Goal: Task Accomplishment & Management: Use online tool/utility

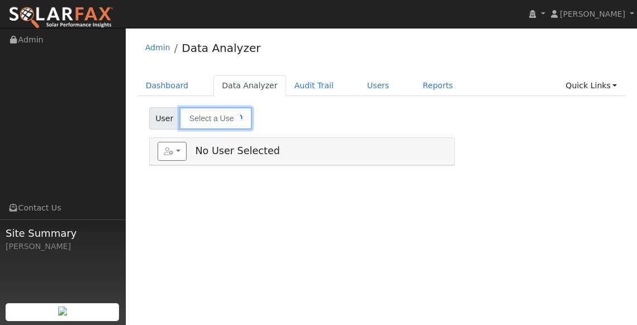
type input "Tru Fisher"
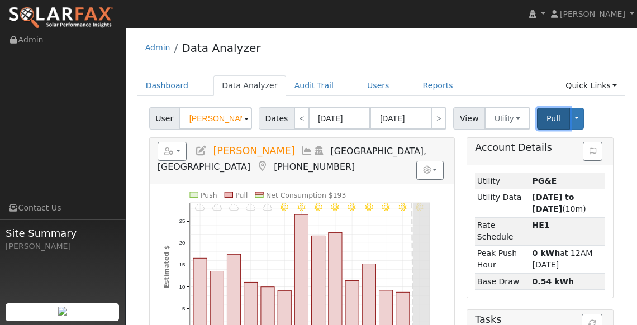
click at [551, 115] on span "Pull" at bounding box center [554, 118] width 14 height 9
click at [570, 121] on button "Toggle Dropdown" at bounding box center [577, 119] width 15 height 22
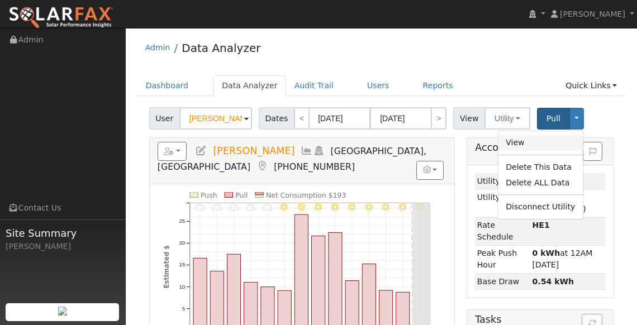
click at [523, 143] on link "View" at bounding box center [540, 143] width 85 height 16
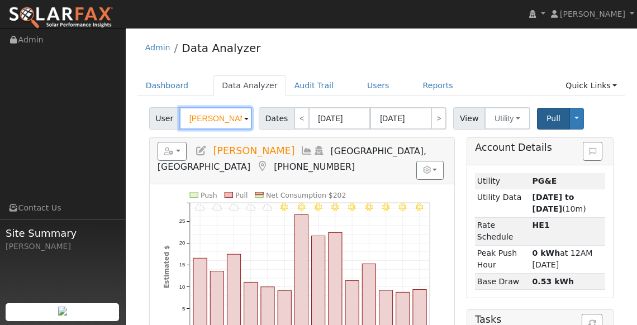
click at [232, 113] on input "[PERSON_NAME]" at bounding box center [215, 118] width 73 height 22
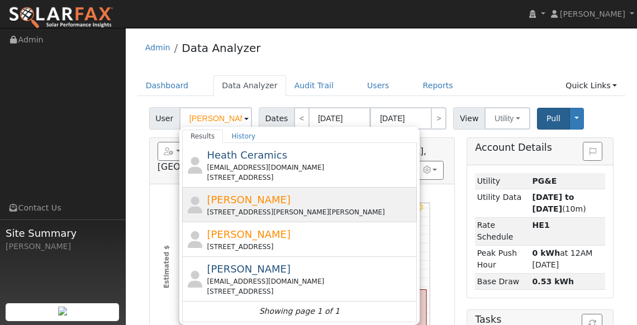
click at [231, 204] on span "[PERSON_NAME]" at bounding box center [249, 200] width 84 height 12
type input "[PERSON_NAME]"
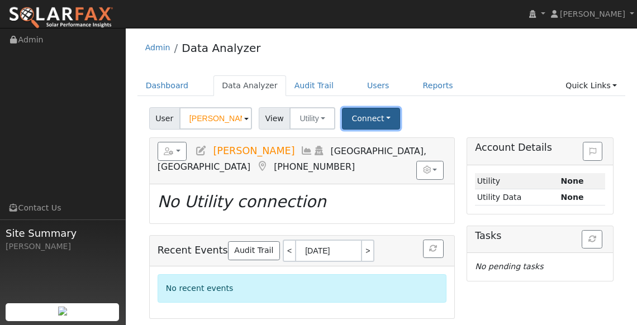
click at [379, 123] on button "Connect" at bounding box center [371, 119] width 58 height 22
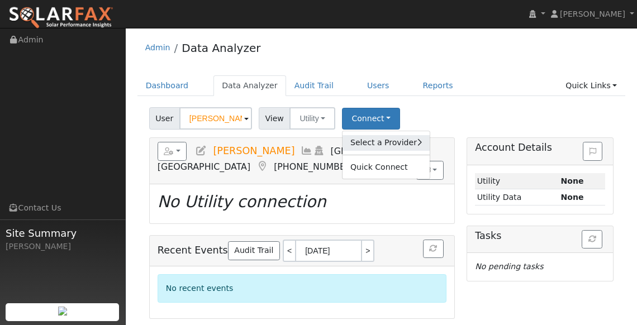
click at [372, 140] on link "Select a Provider" at bounding box center [386, 143] width 87 height 16
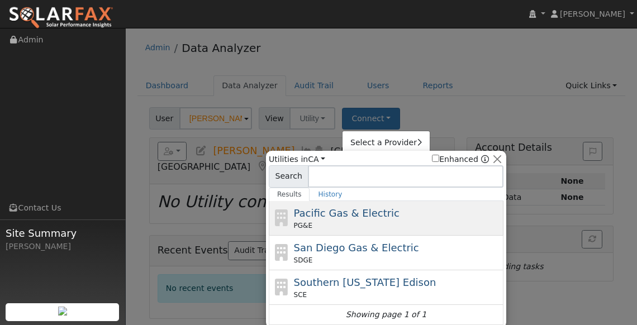
click at [349, 218] on span "Pacific Gas & Electric" at bounding box center [347, 213] width 106 height 12
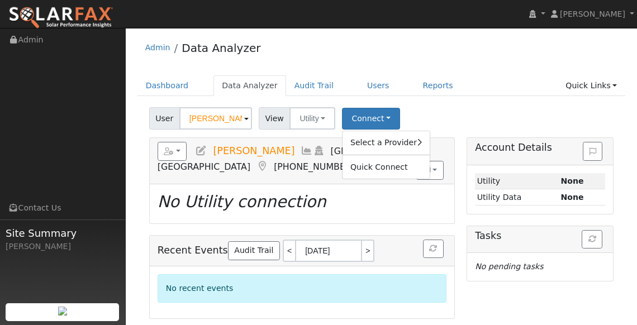
click at [209, 160] on h5 "Reports Scenario Health Check Energy Audit Account Timeline User Audit Trail In…" at bounding box center [302, 157] width 289 height 31
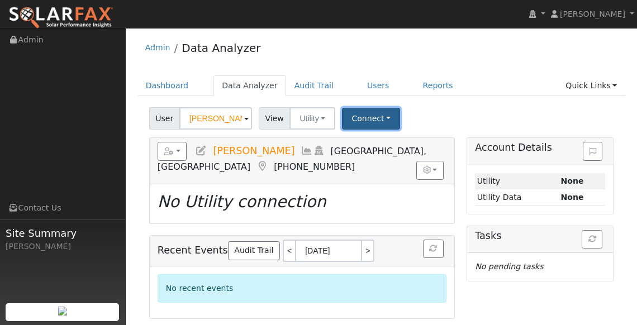
click at [384, 115] on button "Connect" at bounding box center [371, 119] width 58 height 22
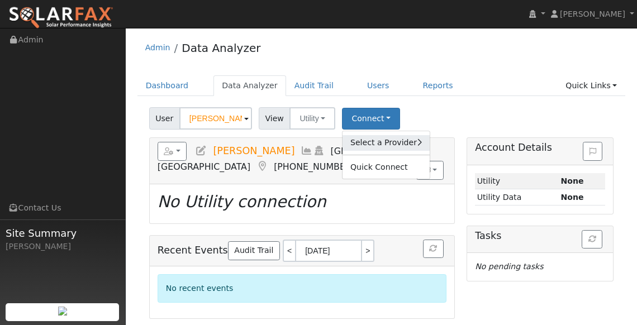
click at [373, 147] on link "Select a Provider" at bounding box center [386, 143] width 87 height 16
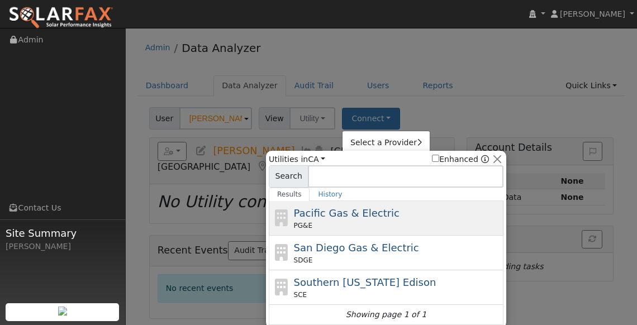
click at [352, 215] on span "Pacific Gas & Electric" at bounding box center [347, 213] width 106 height 12
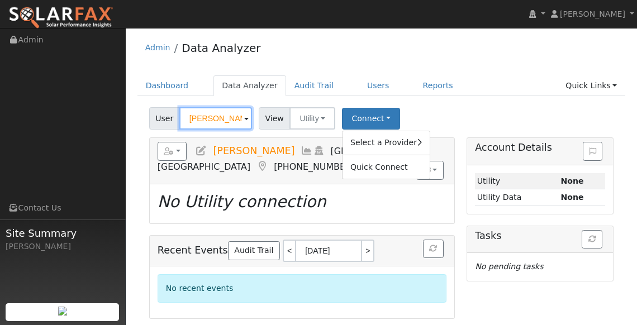
click at [225, 114] on input "Jake Olson" at bounding box center [215, 118] width 73 height 22
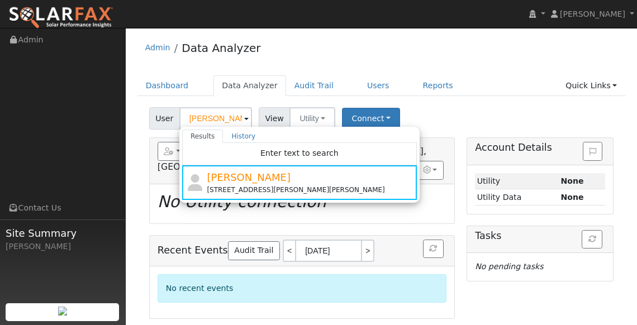
click at [433, 130] on div "User Jake Olson Results History Enter text to search Jake Olson 3397 Kimberly R…" at bounding box center [382, 211] width 489 height 216
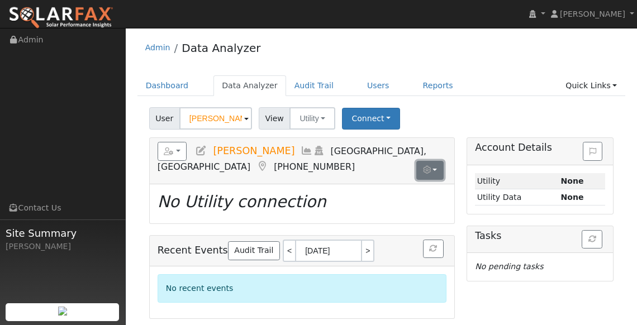
click at [426, 162] on button "button" at bounding box center [430, 170] width 27 height 19
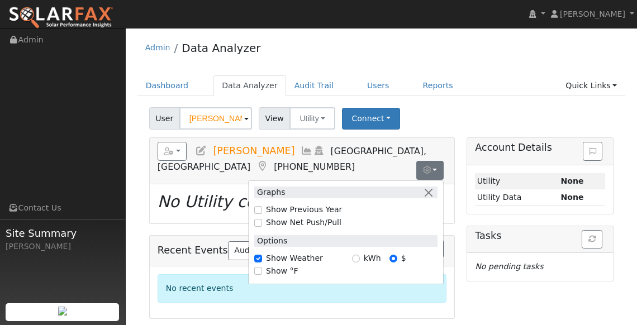
click at [538, 151] on h5 "Account Details" at bounding box center [540, 148] width 130 height 12
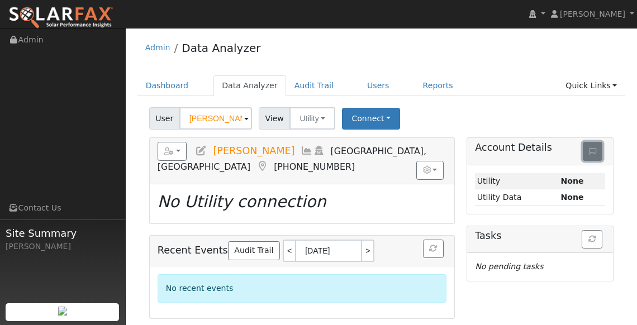
click at [593, 150] on icon at bounding box center [593, 152] width 7 height 8
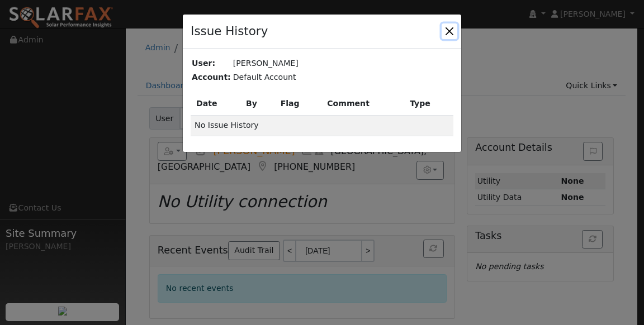
click at [449, 31] on button "button" at bounding box center [450, 31] width 16 height 16
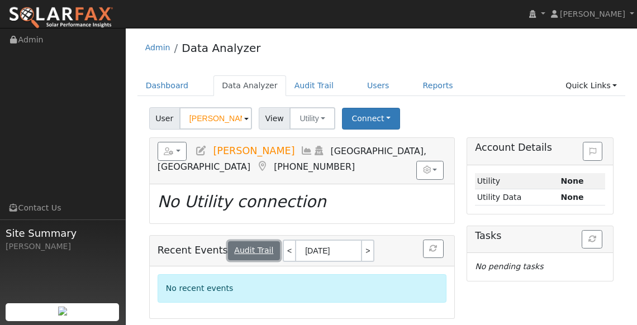
click at [237, 249] on link "Audit Trail" at bounding box center [254, 251] width 52 height 19
click at [178, 154] on button "button" at bounding box center [173, 151] width 30 height 19
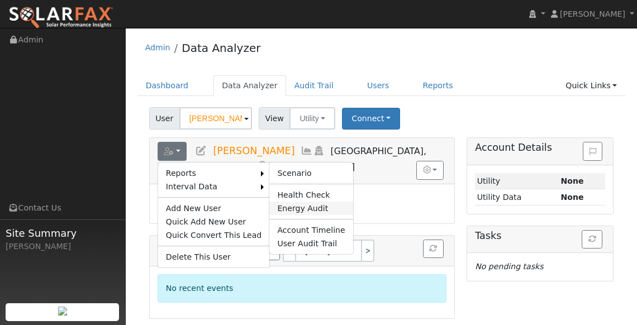
click at [286, 208] on link "Energy Audit" at bounding box center [310, 208] width 83 height 13
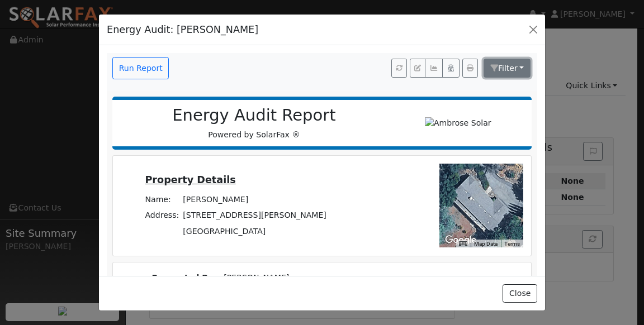
click at [501, 72] on span "Filter" at bounding box center [508, 68] width 20 height 9
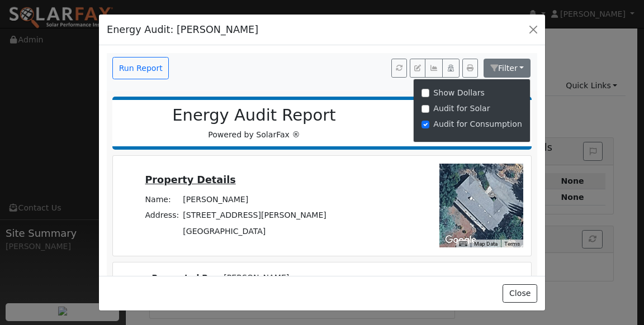
click at [472, 50] on div "Run Report Filter Show Dollars Audit for Solar Audit for Consumption Energy Aud…" at bounding box center [322, 160] width 446 height 230
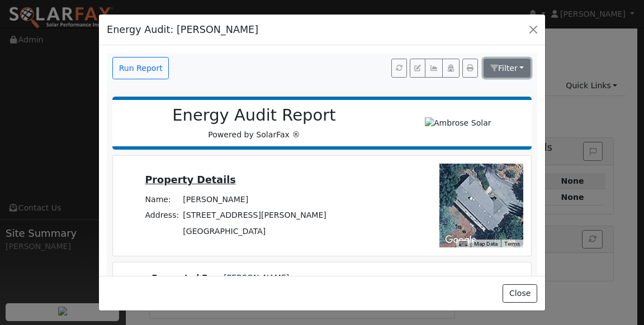
click at [490, 69] on icon "button" at bounding box center [494, 68] width 8 height 8
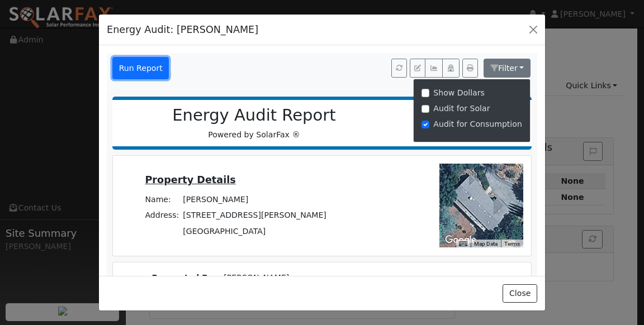
click at [154, 64] on button "Run Report" at bounding box center [140, 68] width 56 height 22
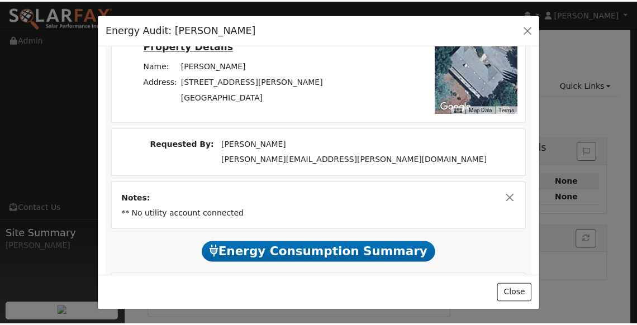
scroll to position [193, 0]
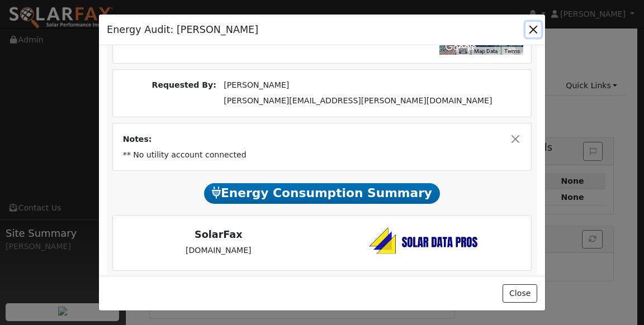
click at [533, 28] on button "button" at bounding box center [534, 30] width 16 height 16
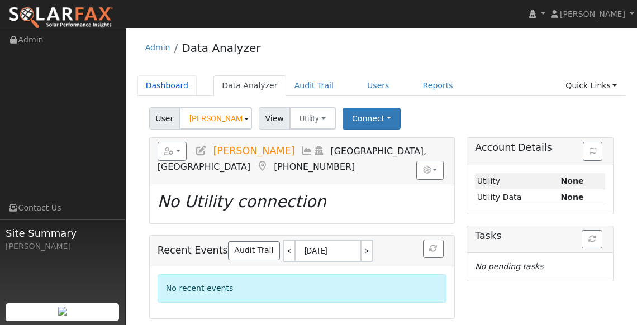
click at [172, 88] on link "Dashboard" at bounding box center [168, 85] width 60 height 21
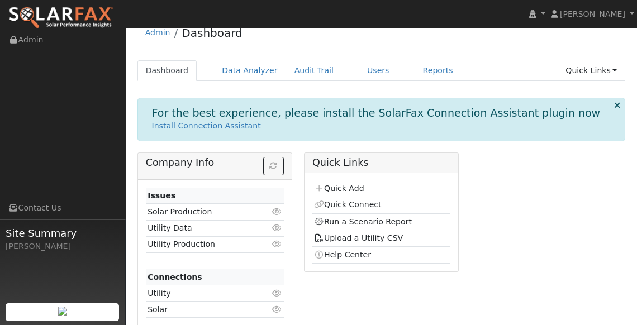
scroll to position [29, 0]
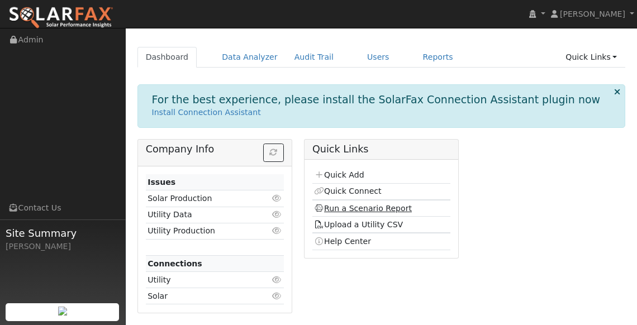
click at [355, 207] on link "Run a Scenario Report" at bounding box center [363, 208] width 98 height 9
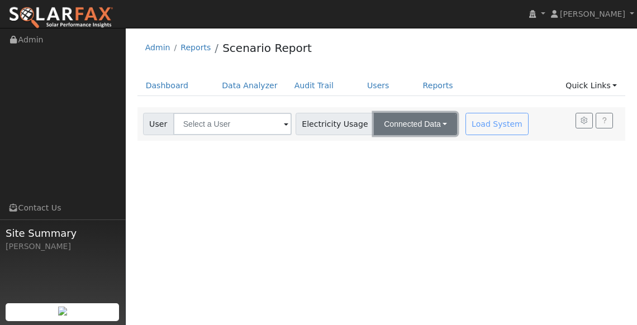
click at [412, 125] on button "Connected Data" at bounding box center [415, 124] width 83 height 22
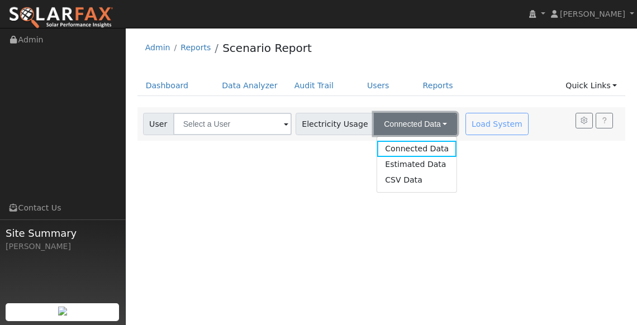
click at [424, 126] on button "Connected Data" at bounding box center [415, 124] width 83 height 22
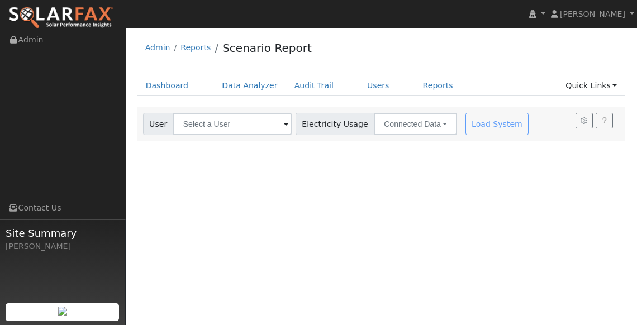
click at [284, 120] on span at bounding box center [286, 125] width 4 height 13
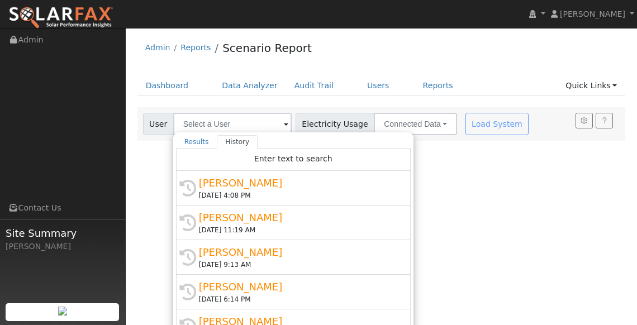
click at [284, 122] on span at bounding box center [286, 125] width 4 height 13
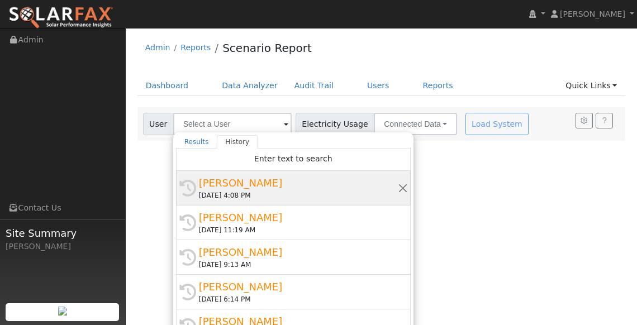
click at [232, 185] on div "[PERSON_NAME]" at bounding box center [298, 183] width 199 height 15
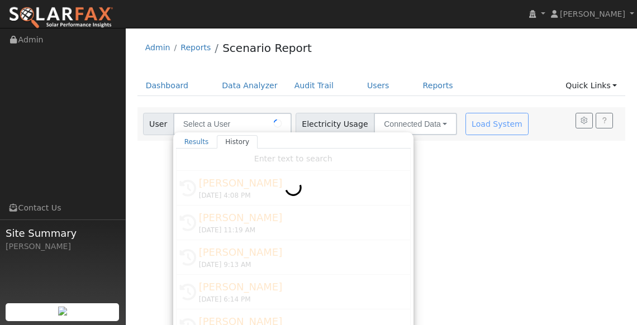
type input "[PERSON_NAME]"
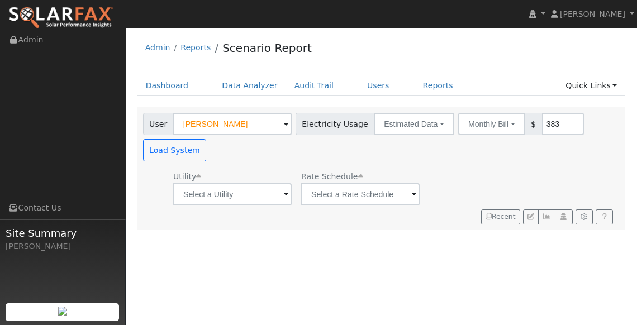
click at [284, 197] on span at bounding box center [286, 195] width 4 height 13
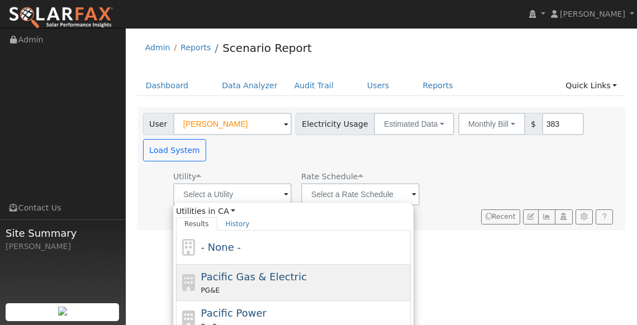
scroll to position [2, 0]
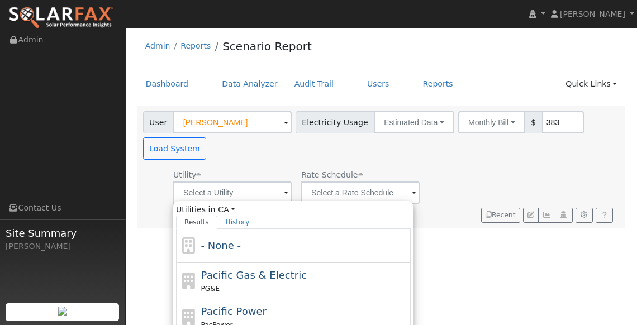
click at [272, 273] on span "Pacific Gas & Electric" at bounding box center [254, 275] width 106 height 12
type input "Pacific Gas & Electric"
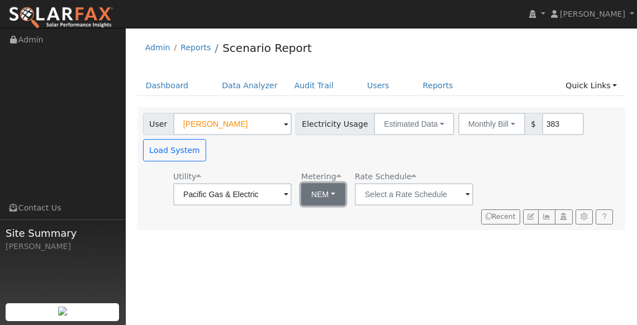
click at [320, 198] on button "NEM" at bounding box center [323, 194] width 44 height 22
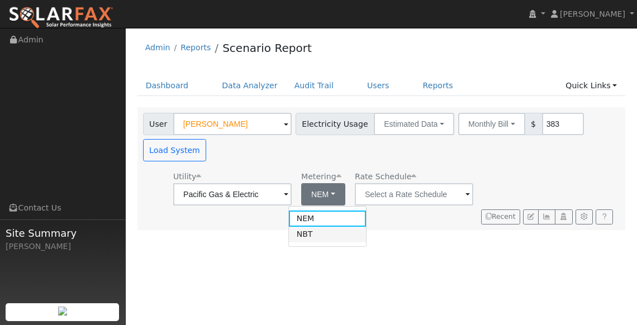
click at [309, 231] on link "NBT" at bounding box center [328, 235] width 78 height 16
type input "E-ELEC"
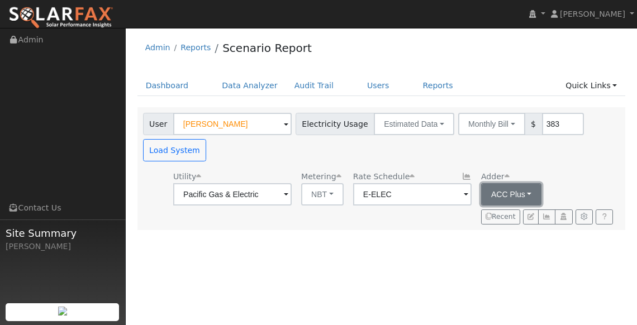
click at [496, 195] on button "ACC Plus" at bounding box center [511, 194] width 61 height 22
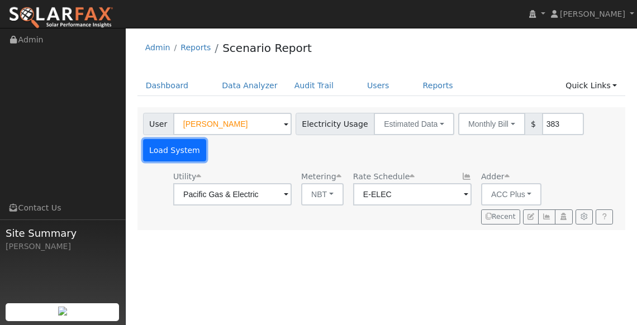
click at [190, 150] on button "Load System" at bounding box center [175, 150] width 64 height 22
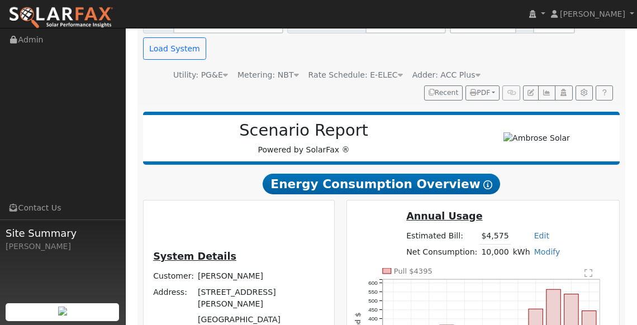
scroll to position [171, 0]
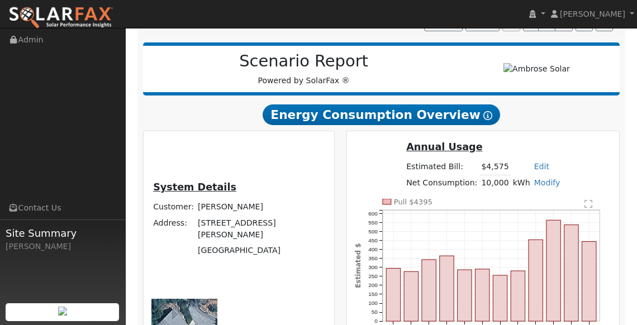
type input "0"
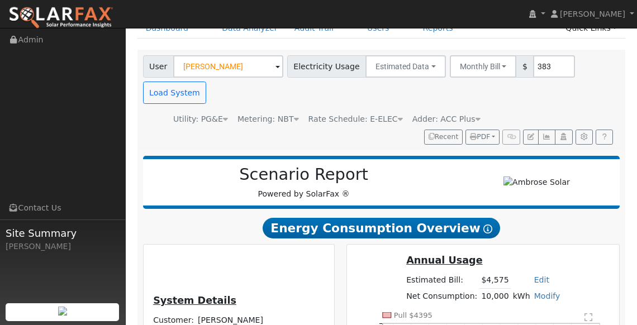
scroll to position [42, 0]
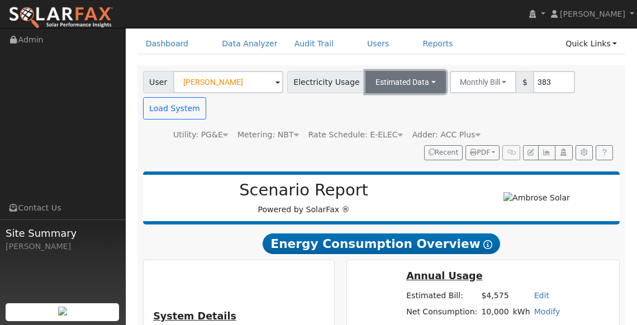
click at [417, 83] on button "Estimated Data" at bounding box center [406, 82] width 81 height 22
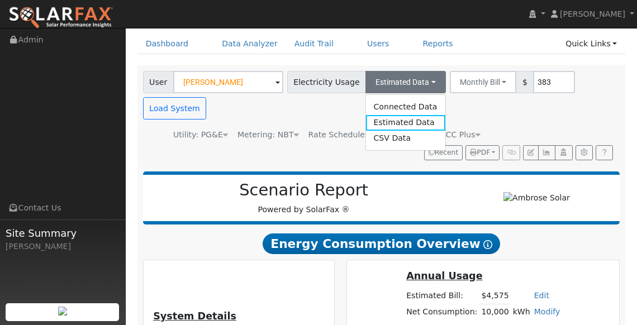
click at [340, 81] on span "Electricity Usage" at bounding box center [326, 82] width 79 height 22
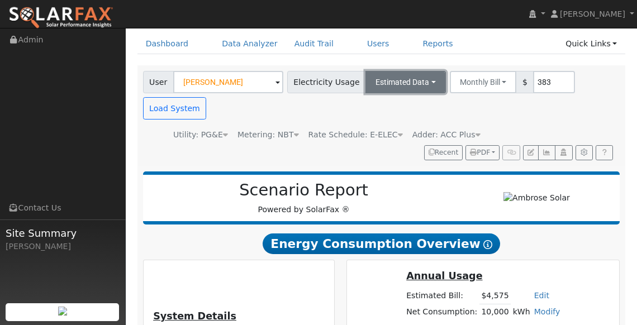
click at [394, 81] on button "Estimated Data" at bounding box center [406, 82] width 81 height 22
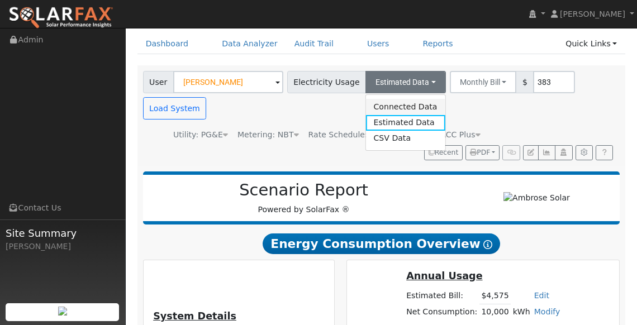
click at [394, 108] on link "Connected Data" at bounding box center [405, 107] width 79 height 16
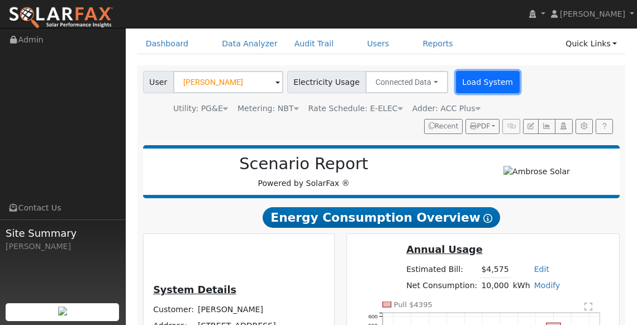
click at [456, 79] on button "Load System" at bounding box center [488, 82] width 64 height 22
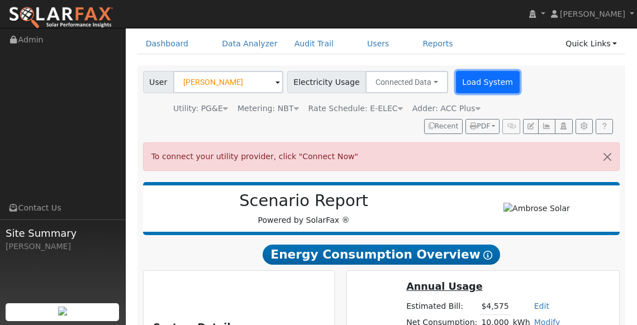
scroll to position [0, 0]
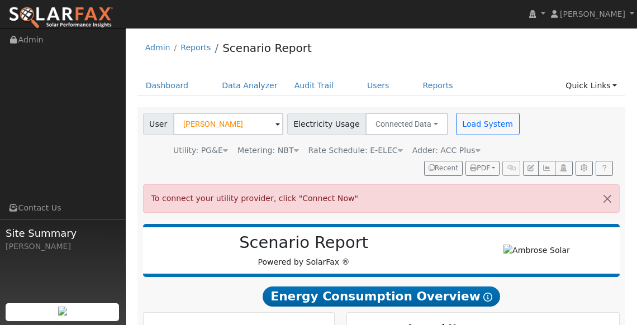
click at [323, 194] on span "To connect your utility provider, click "Connect Now"" at bounding box center [255, 198] width 207 height 9
click at [467, 119] on button "Load System" at bounding box center [488, 124] width 64 height 22
click at [403, 127] on button "Connected Data" at bounding box center [407, 124] width 83 height 22
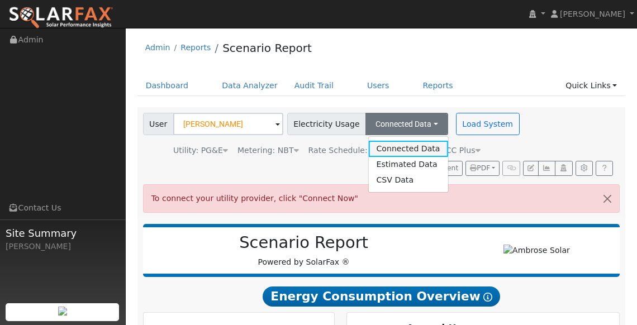
click at [392, 149] on link "Connected Data" at bounding box center [407, 149] width 79 height 16
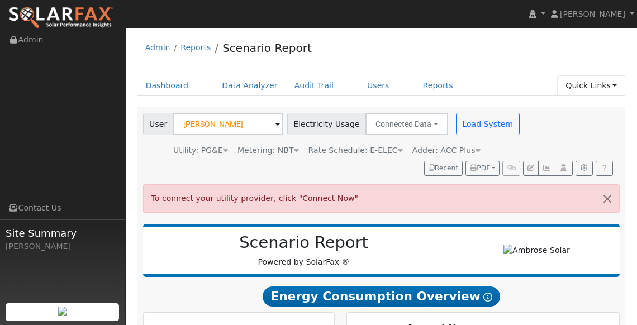
click at [606, 90] on link "Quick Links" at bounding box center [591, 85] width 68 height 21
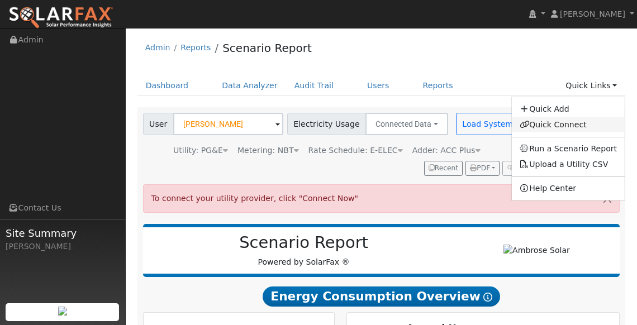
click at [572, 123] on link "Quick Connect" at bounding box center [568, 125] width 113 height 16
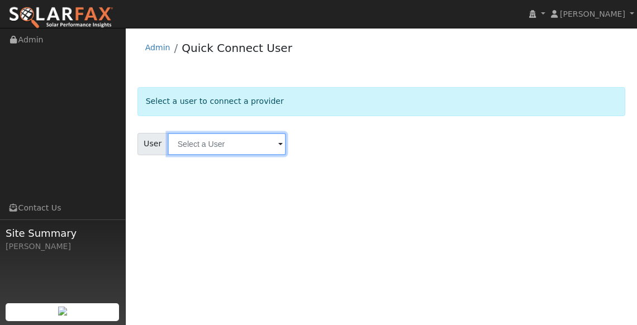
click at [243, 144] on input "text" at bounding box center [227, 144] width 119 height 22
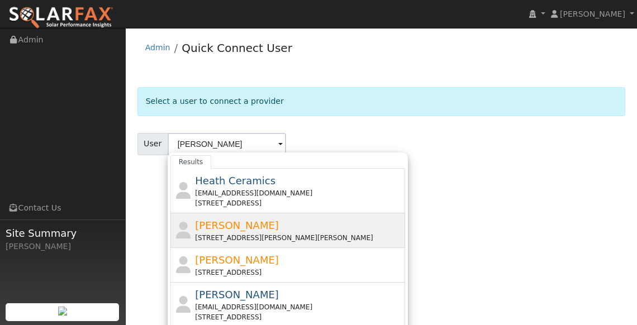
click at [213, 223] on span "[PERSON_NAME]" at bounding box center [237, 226] width 84 height 12
type input "[PERSON_NAME]"
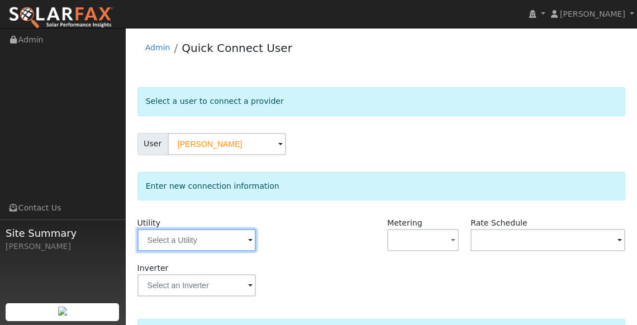
click at [239, 239] on input "text" at bounding box center [197, 240] width 119 height 22
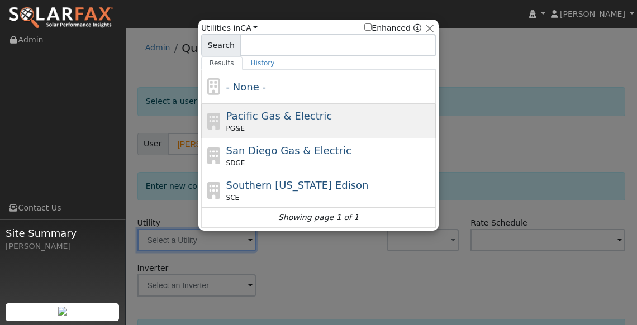
click at [265, 125] on div "PG&E" at bounding box center [329, 129] width 207 height 10
type input "PG&E"
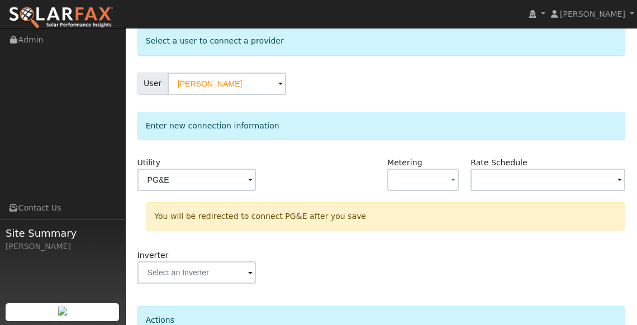
scroll to position [65, 0]
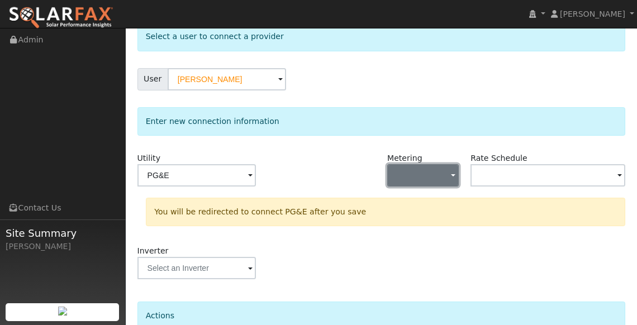
click at [449, 169] on button "button" at bounding box center [423, 175] width 72 height 22
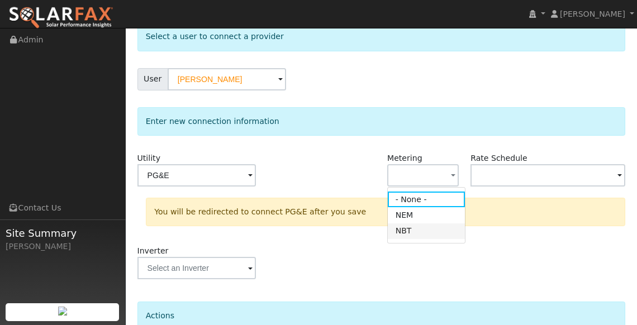
click at [404, 229] on link "NBT" at bounding box center [427, 232] width 78 height 16
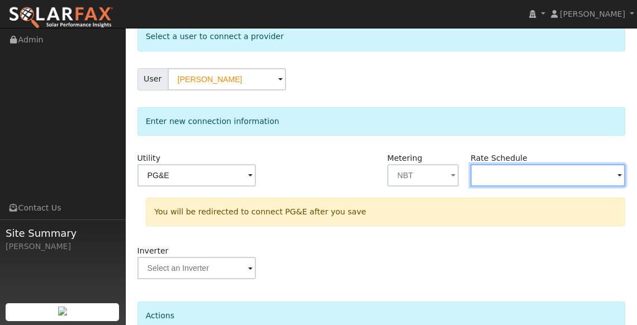
click at [501, 169] on input "text" at bounding box center [548, 175] width 155 height 22
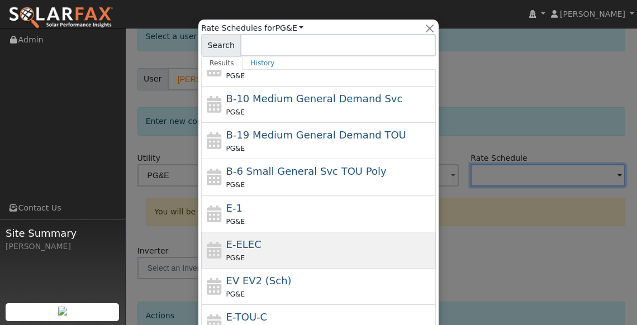
scroll to position [63, 0]
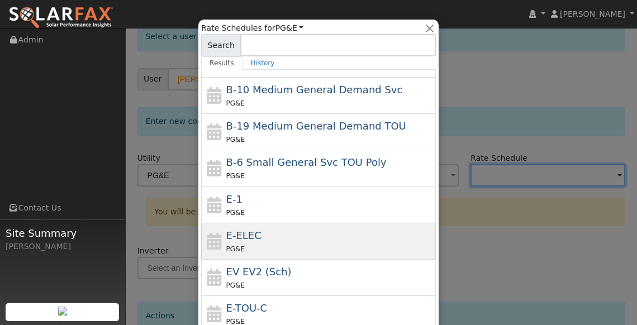
click at [234, 234] on span "E-ELEC" at bounding box center [243, 236] width 35 height 12
type input "E-ELEC"
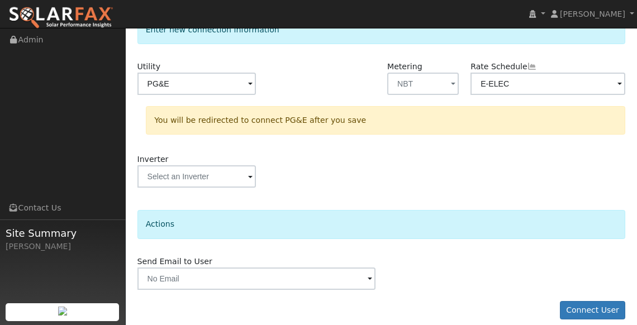
scroll to position [167, 0]
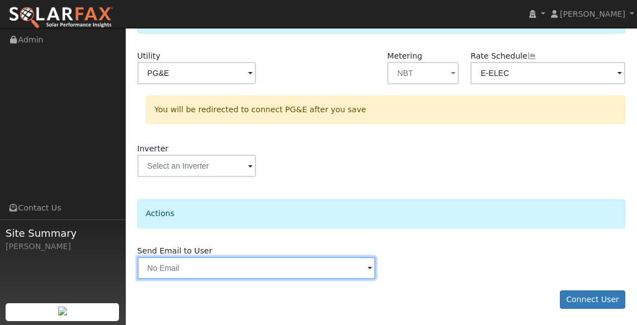
click at [267, 268] on input "text" at bounding box center [257, 268] width 238 height 22
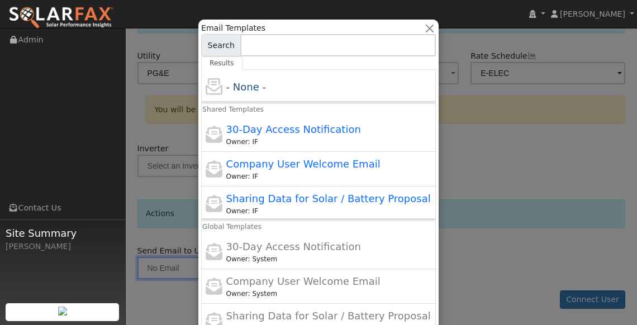
click at [498, 121] on div at bounding box center [318, 162] width 637 height 325
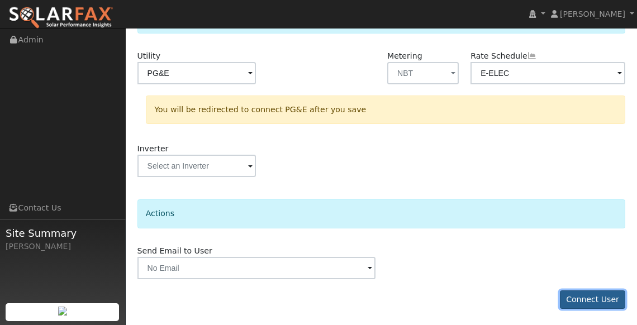
click at [588, 304] on button "Connect User" at bounding box center [593, 300] width 66 height 19
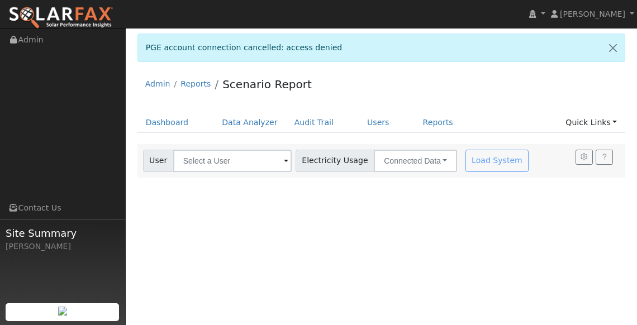
click at [217, 176] on div "User Account Select an Ac... Electricity Usage Connected Data Connected Data Es…" at bounding box center [382, 161] width 489 height 34
click at [229, 165] on input "text" at bounding box center [232, 161] width 119 height 22
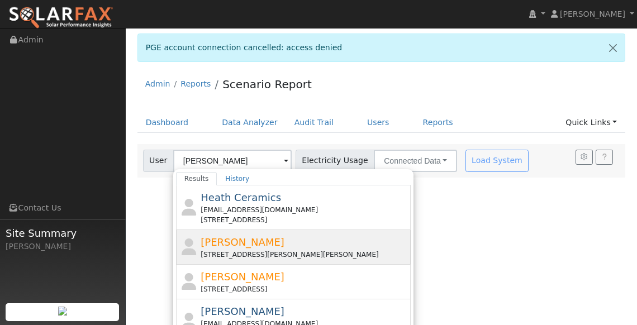
click at [243, 242] on span "[PERSON_NAME]" at bounding box center [243, 243] width 84 height 12
type input "[PERSON_NAME]"
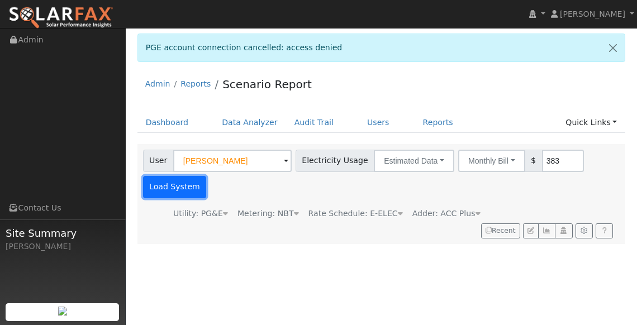
click at [189, 179] on button "Load System" at bounding box center [175, 187] width 64 height 22
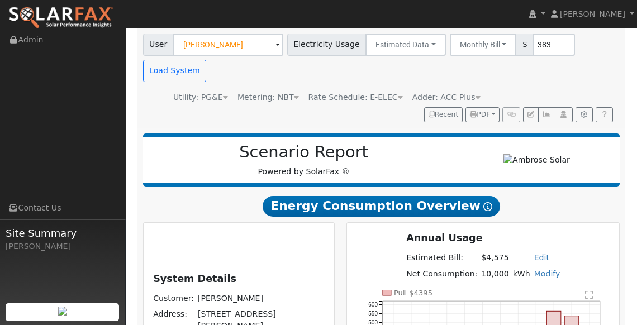
scroll to position [149, 0]
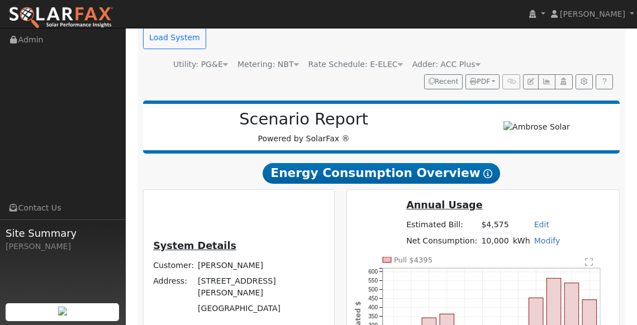
type input "0"
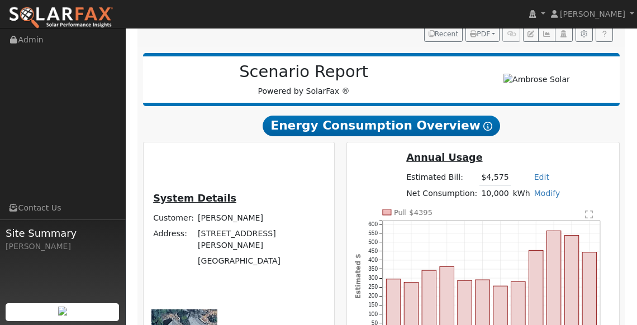
scroll to position [4, 0]
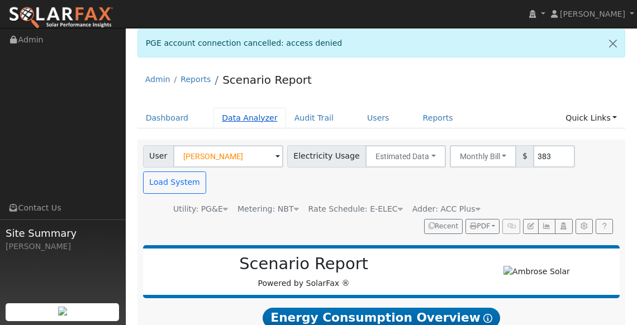
click at [248, 117] on link "Data Analyzer" at bounding box center [250, 118] width 73 height 21
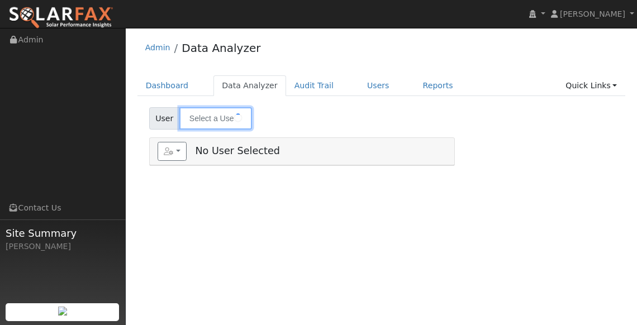
type input "[PERSON_NAME]"
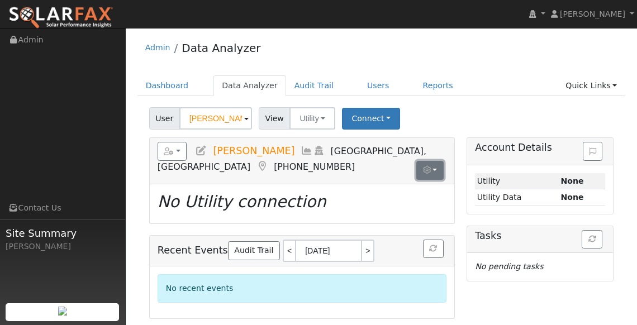
click at [425, 169] on icon "button" at bounding box center [427, 170] width 8 height 8
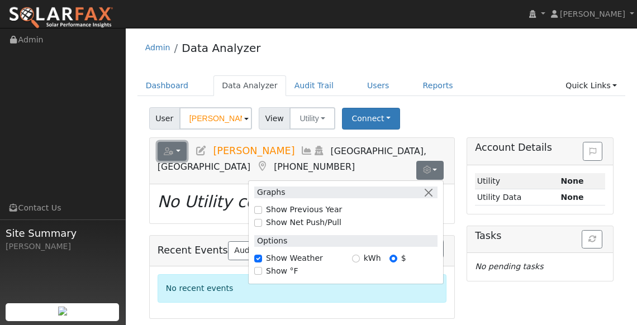
click at [167, 148] on icon "button" at bounding box center [169, 152] width 10 height 8
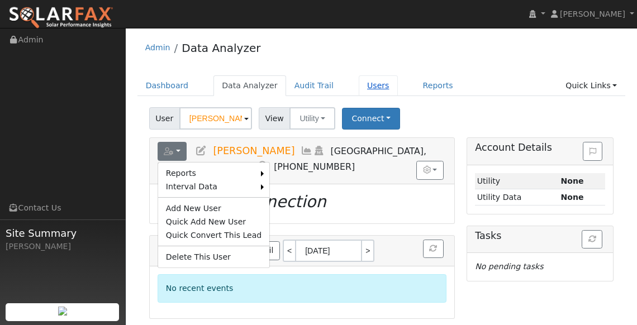
click at [359, 84] on link "Users" at bounding box center [378, 85] width 39 height 21
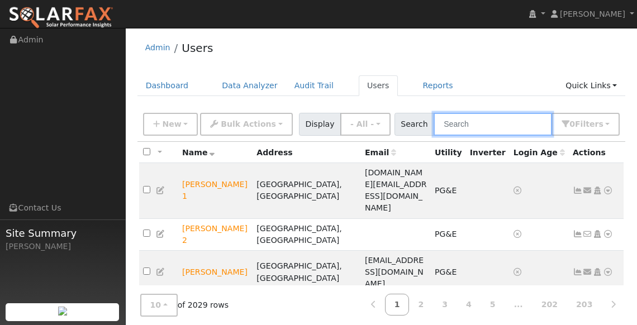
drag, startPoint x: 472, startPoint y: 119, endPoint x: 472, endPoint y: 113, distance: 5.6
click at [472, 119] on input "text" at bounding box center [493, 124] width 119 height 23
type input "olson"
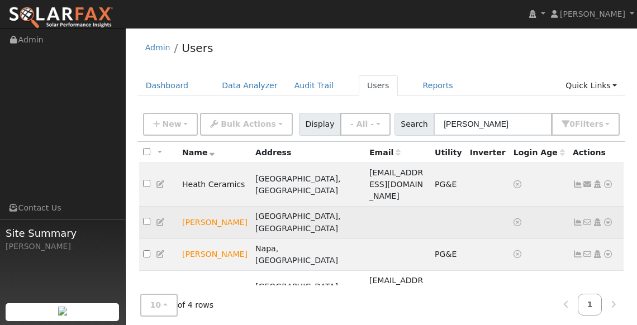
click at [606, 219] on icon at bounding box center [608, 223] width 10 height 8
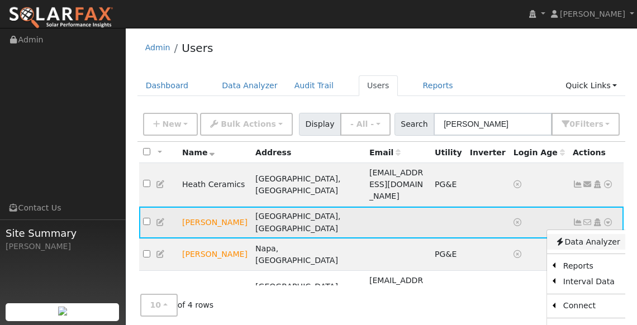
click at [598, 234] on link "Data Analyzer" at bounding box center [587, 242] width 81 height 16
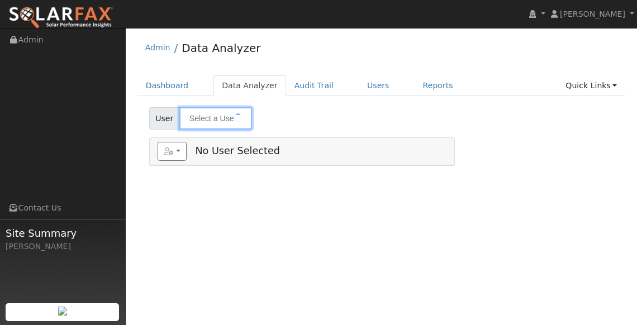
type input "[PERSON_NAME]"
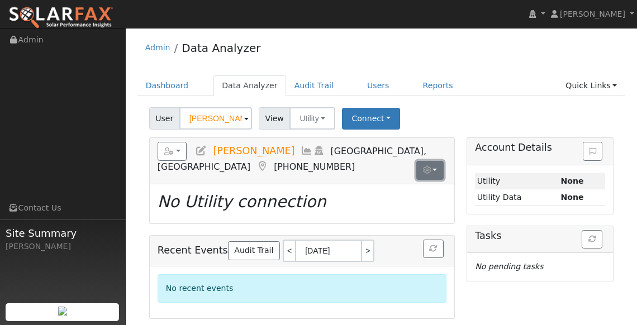
click at [436, 171] on button "button" at bounding box center [430, 170] width 27 height 19
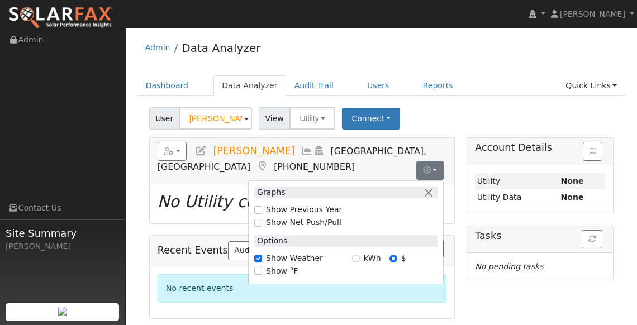
click at [410, 167] on h5 "Reports Scenario Health Check Energy Audit Account Timeline User Audit Trail In…" at bounding box center [302, 157] width 289 height 31
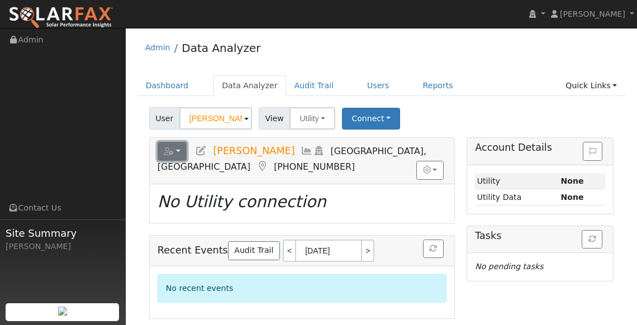
click at [179, 146] on button "button" at bounding box center [173, 151] width 30 height 19
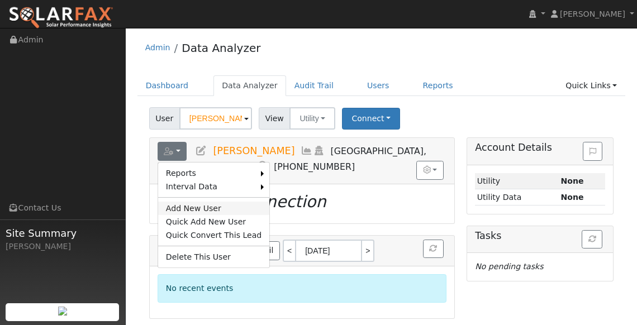
click at [211, 205] on link "Add New User" at bounding box center [214, 208] width 112 height 13
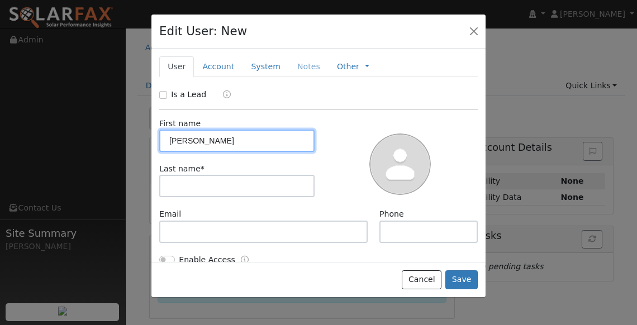
type input "Teresa"
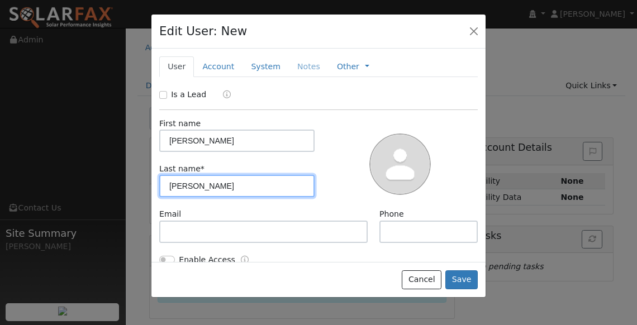
type input "Olson"
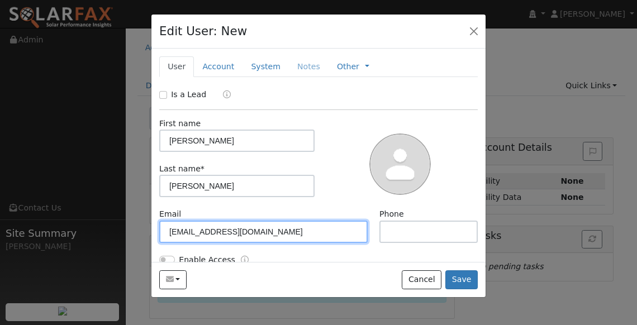
type input "tlo8083@yahoo.com"
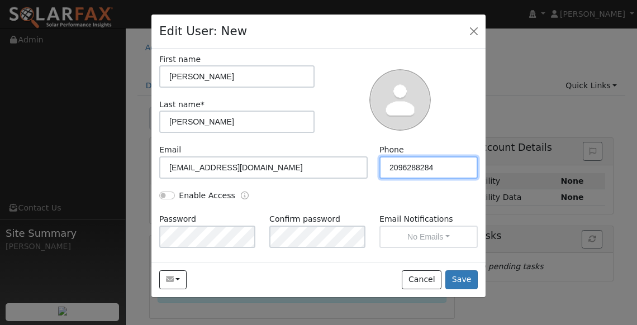
type input "2096288284"
click at [250, 223] on div "Password" at bounding box center [209, 231] width 110 height 34
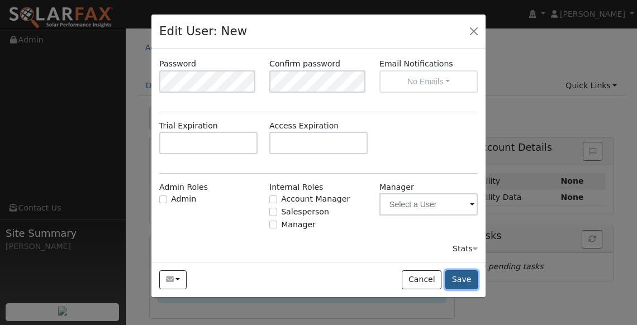
click at [460, 276] on button "Save" at bounding box center [462, 280] width 32 height 19
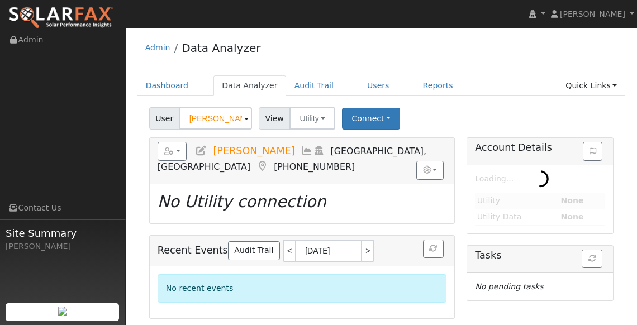
type input "[PERSON_NAME]"
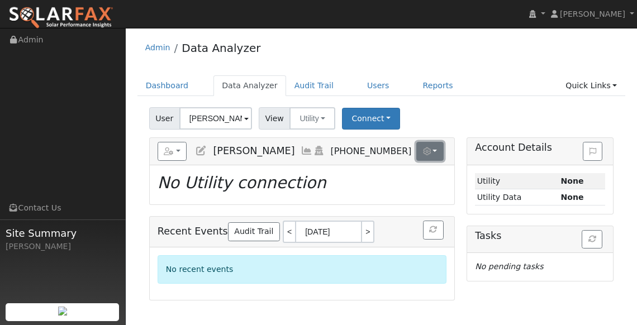
click at [432, 149] on button "button" at bounding box center [430, 151] width 27 height 19
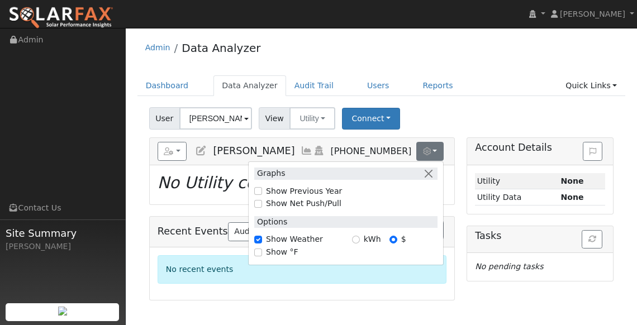
click at [422, 124] on div "User Teresa Olson Account Default Account Default Account Primary Account Dates…" at bounding box center [381, 116] width 469 height 26
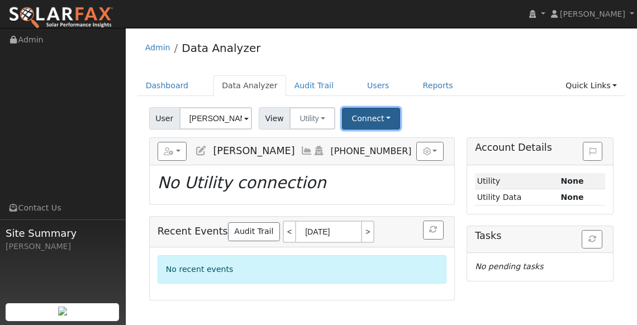
click at [354, 111] on button "Connect" at bounding box center [371, 119] width 58 height 22
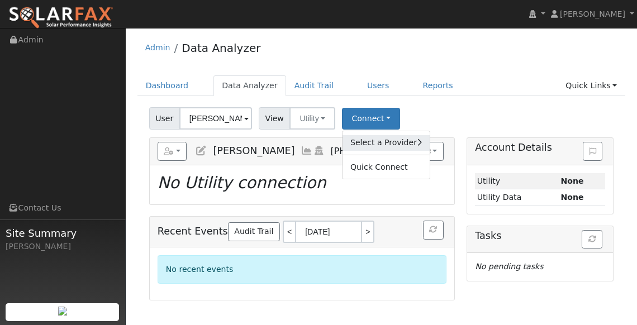
click at [376, 143] on link "Select a Provider" at bounding box center [386, 143] width 87 height 16
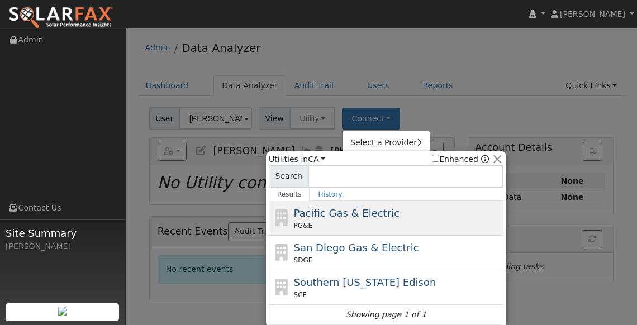
click at [375, 210] on span "Pacific Gas & Electric" at bounding box center [347, 213] width 106 height 12
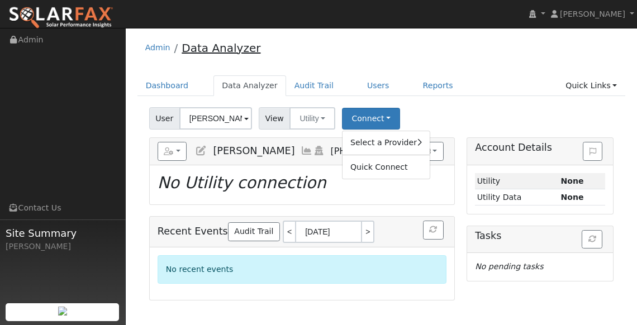
click at [231, 48] on link "Data Analyzer" at bounding box center [221, 47] width 79 height 13
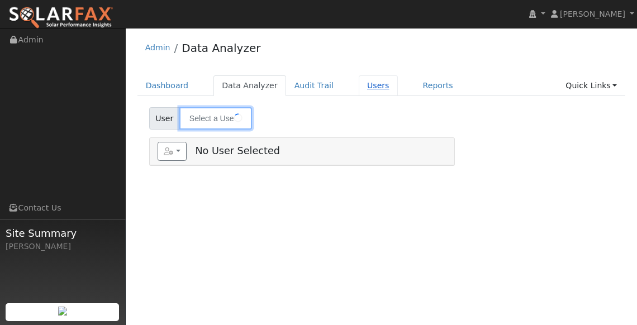
type input "[PERSON_NAME]"
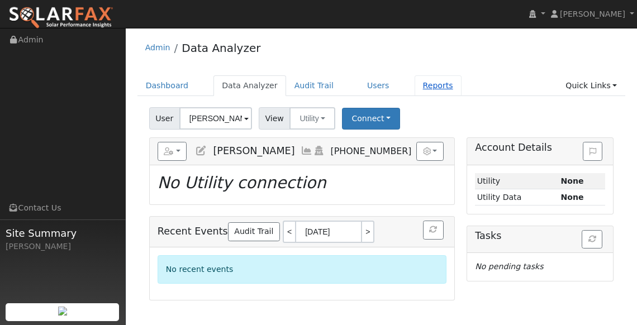
click at [422, 83] on link "Reports" at bounding box center [438, 85] width 47 height 21
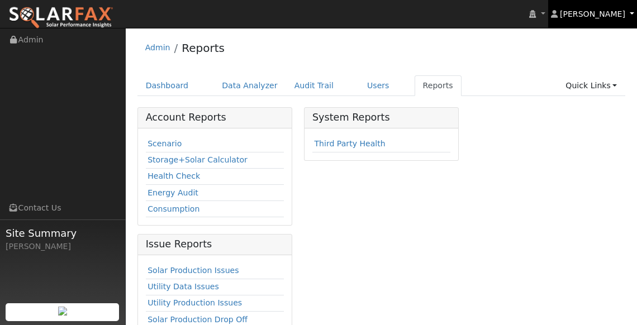
click at [631, 10] on link "Michael Lee" at bounding box center [592, 14] width 89 height 28
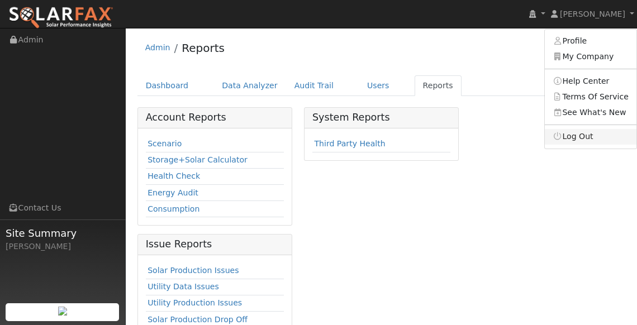
click at [580, 138] on link "Log Out" at bounding box center [591, 137] width 92 height 16
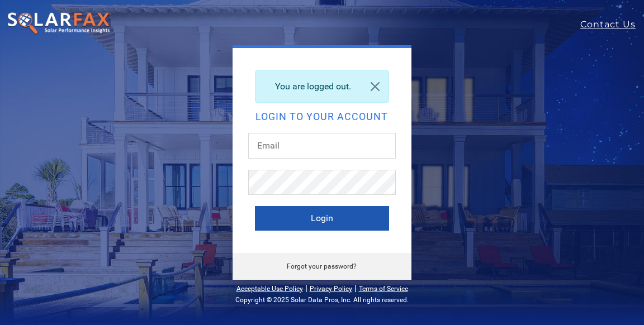
type input "[PERSON_NAME][EMAIL_ADDRESS][PERSON_NAME][DOMAIN_NAME]"
click at [331, 211] on button "Login" at bounding box center [322, 218] width 134 height 25
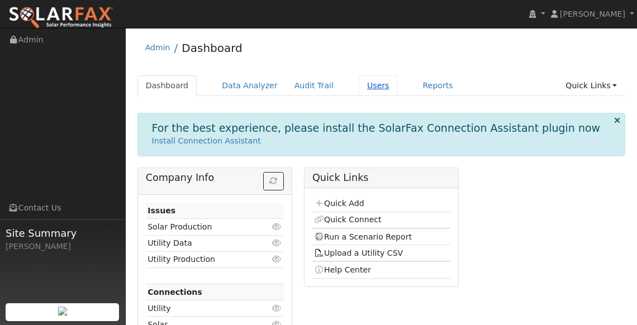
click at [359, 83] on link "Users" at bounding box center [378, 85] width 39 height 21
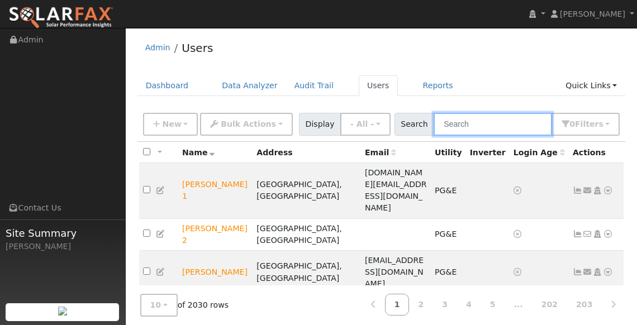
click at [469, 124] on input "text" at bounding box center [493, 124] width 119 height 23
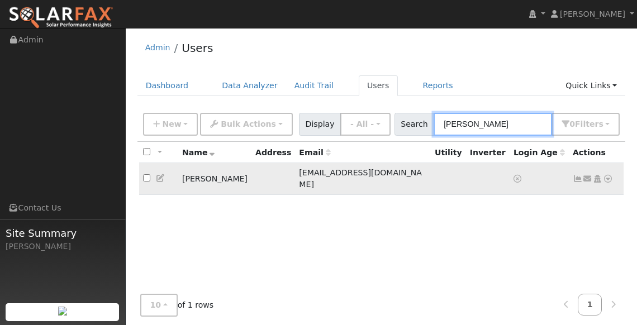
type input "[PERSON_NAME]"
click at [606, 175] on icon at bounding box center [608, 179] width 10 height 8
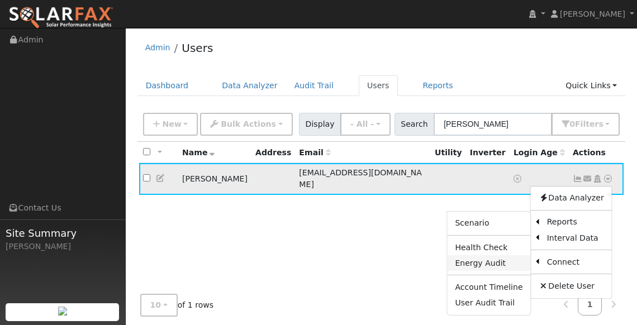
click at [491, 261] on link "Energy Audit" at bounding box center [488, 264] width 83 height 16
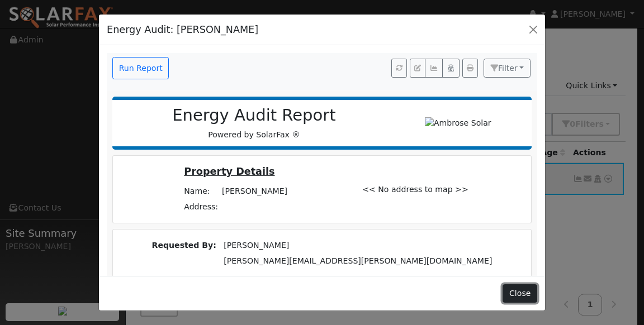
click at [513, 289] on button "Close" at bounding box center [520, 294] width 34 height 19
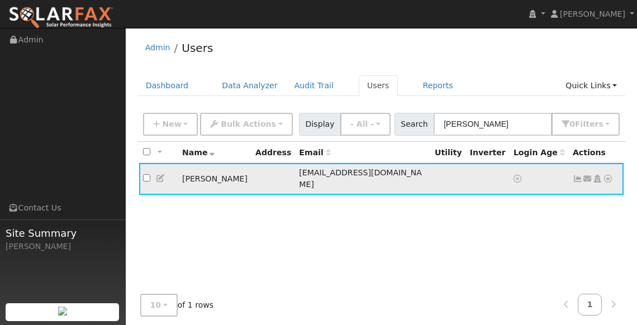
click at [610, 175] on icon at bounding box center [608, 179] width 10 height 8
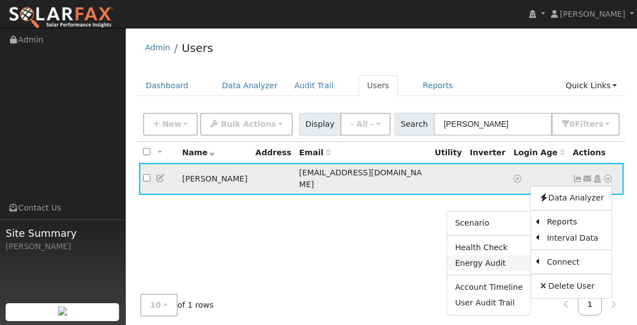
click at [492, 256] on link "Energy Audit" at bounding box center [488, 264] width 83 height 16
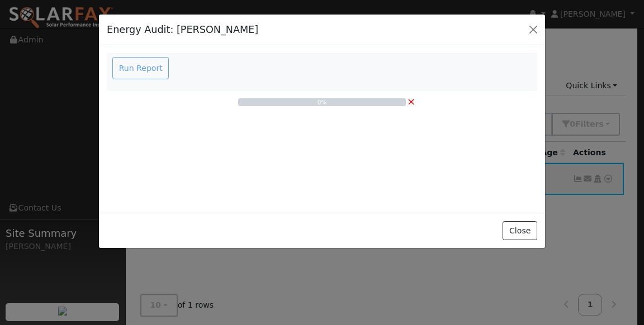
click at [151, 70] on div "Run Report" at bounding box center [142, 68] width 63 height 22
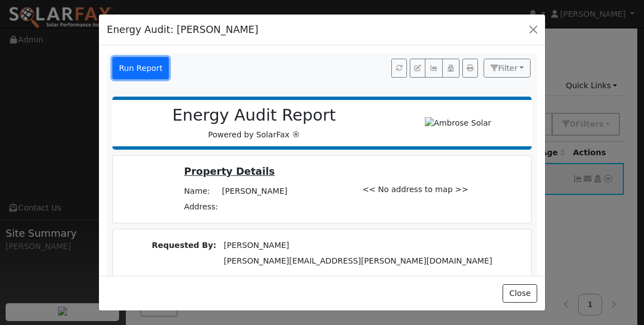
click at [139, 65] on button "Run Report" at bounding box center [140, 68] width 56 height 22
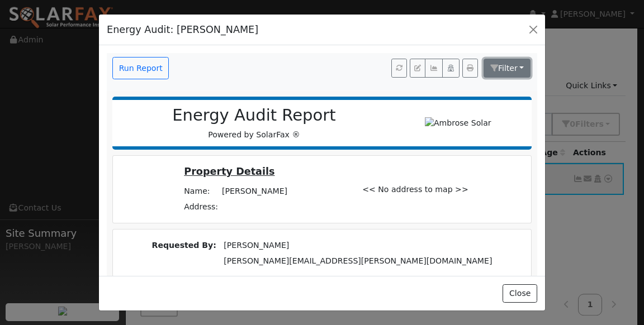
click at [502, 70] on span "Filter" at bounding box center [508, 68] width 20 height 9
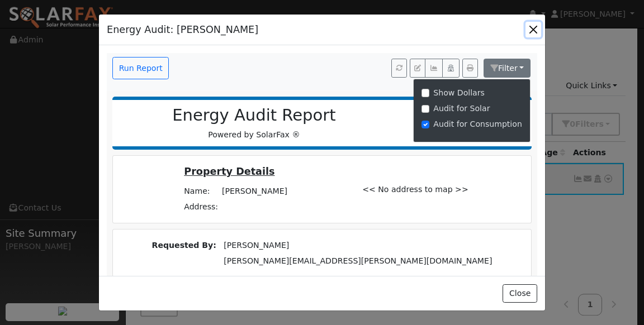
click at [536, 29] on button "button" at bounding box center [534, 30] width 16 height 16
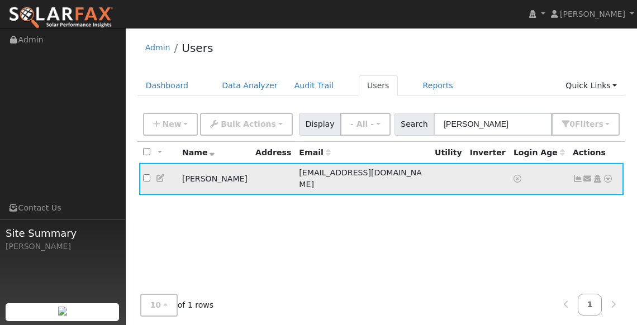
click at [607, 175] on icon at bounding box center [608, 179] width 10 height 8
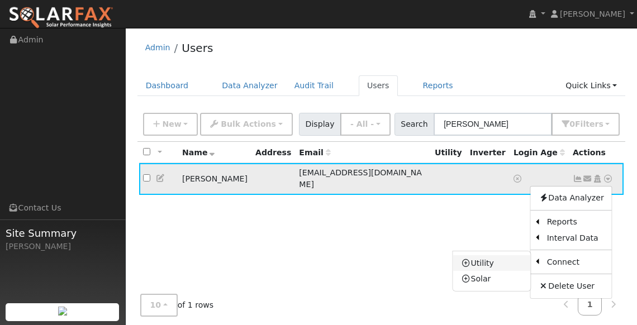
click at [480, 259] on link "Utility" at bounding box center [492, 264] width 78 height 16
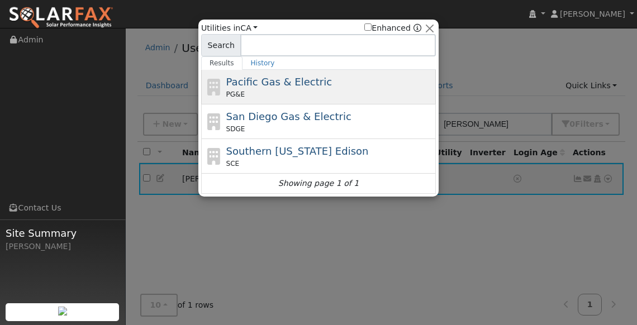
click at [300, 84] on span "Pacific Gas & Electric" at bounding box center [279, 82] width 106 height 12
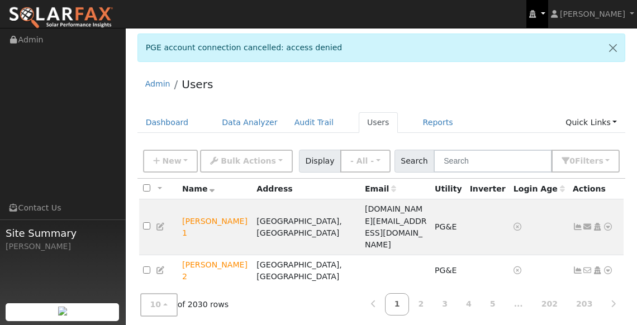
click at [536, 12] on icon at bounding box center [532, 14] width 7 height 8
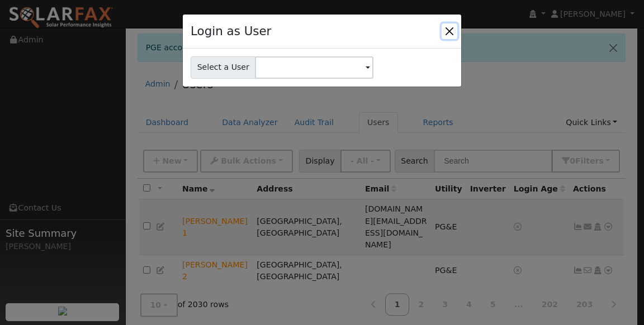
click at [452, 31] on button "Close" at bounding box center [450, 31] width 16 height 16
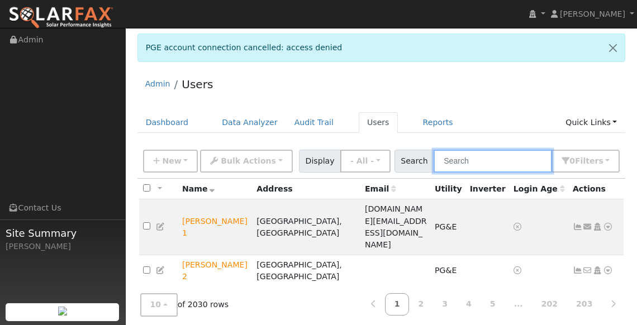
click at [467, 156] on input "text" at bounding box center [493, 161] width 119 height 23
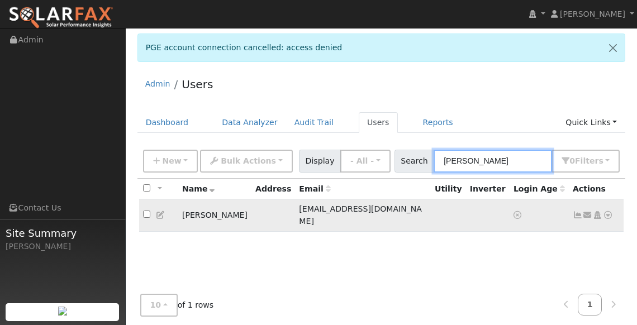
type input "teresa"
click at [605, 211] on icon at bounding box center [608, 215] width 10 height 8
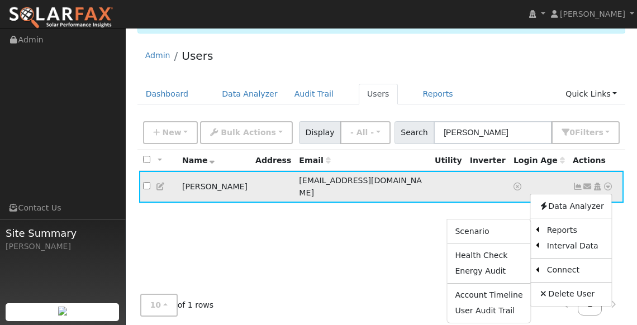
scroll to position [31, 0]
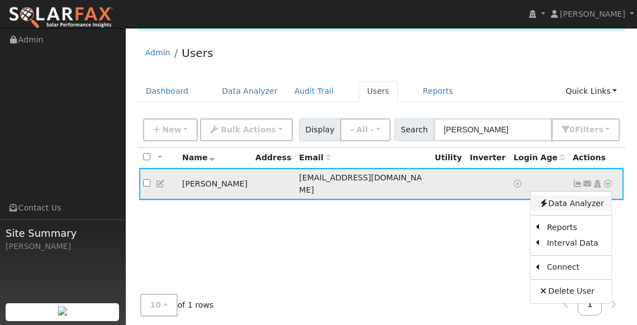
click at [577, 201] on link "Data Analyzer" at bounding box center [571, 204] width 81 height 16
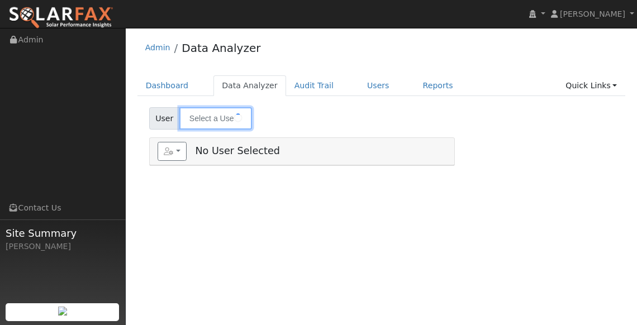
type input "[PERSON_NAME]"
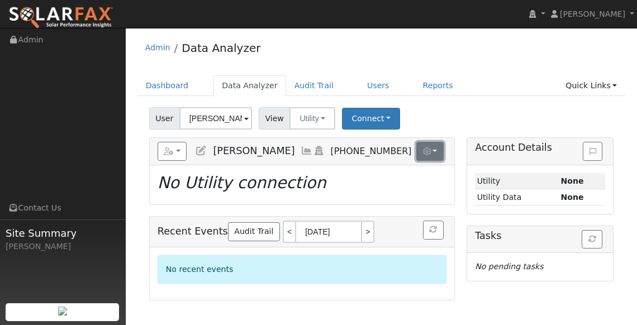
click at [436, 151] on button "button" at bounding box center [430, 151] width 27 height 19
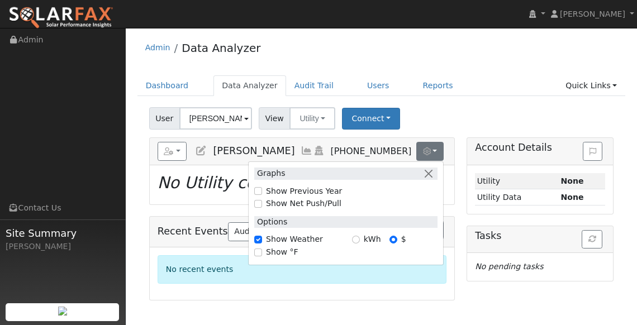
click at [442, 141] on div "Reports Scenario Health Check Energy Audit Account Timeline User Audit Trail In…" at bounding box center [302, 151] width 305 height 27
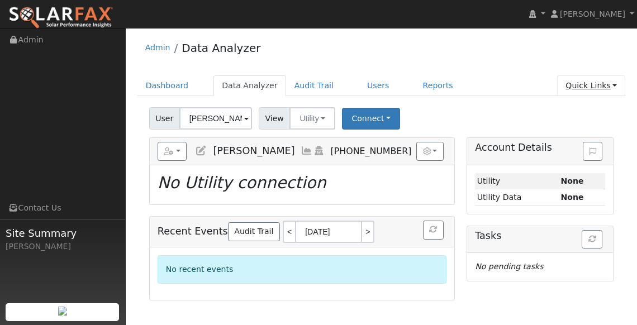
click at [606, 83] on link "Quick Links" at bounding box center [591, 85] width 68 height 21
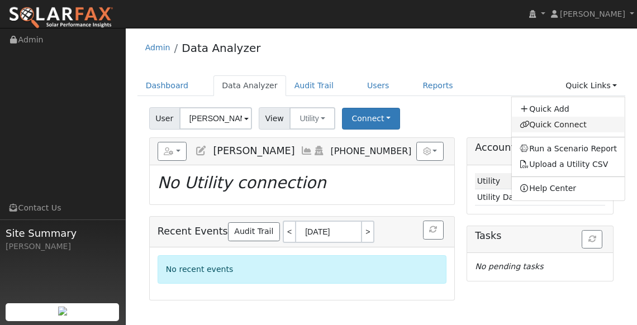
click at [556, 130] on link "Quick Connect" at bounding box center [568, 125] width 113 height 16
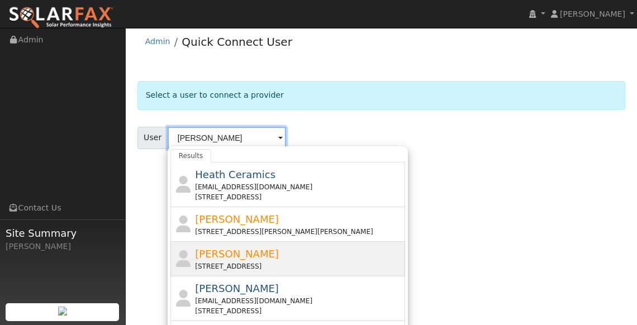
scroll to position [7, 0]
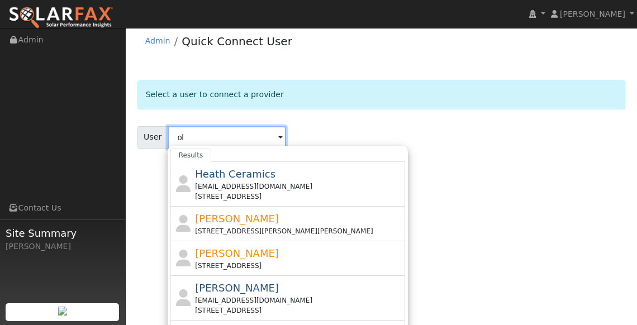
type input "o"
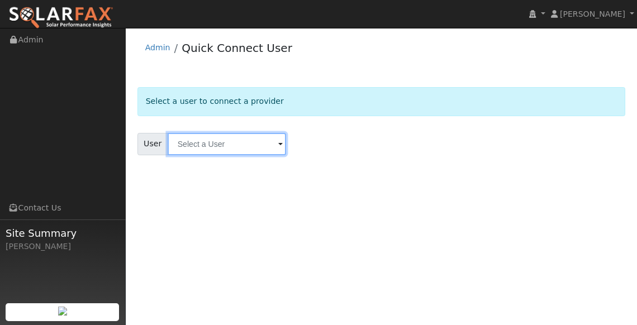
scroll to position [0, 0]
type input "o"
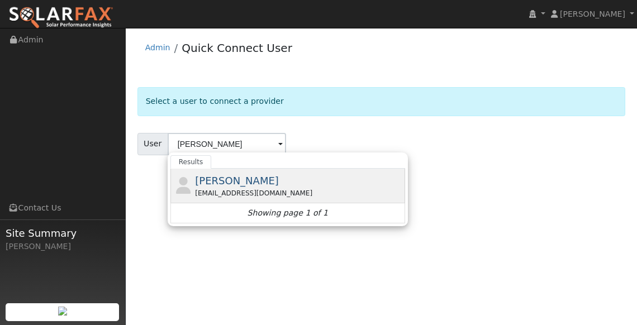
click at [233, 178] on span "[PERSON_NAME]" at bounding box center [237, 181] width 84 height 12
type input "[PERSON_NAME]"
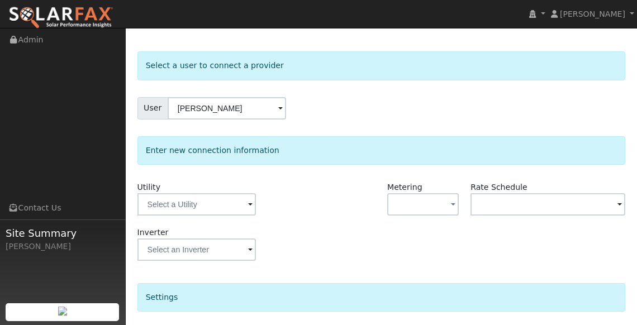
scroll to position [44, 0]
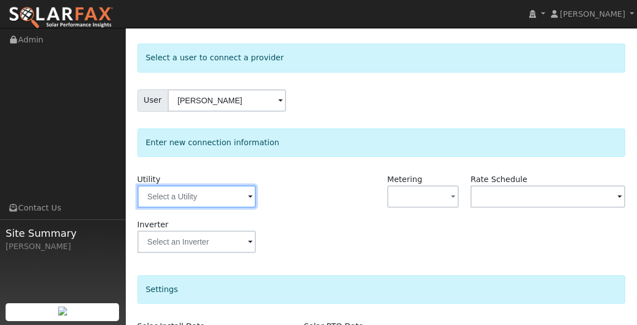
click at [215, 193] on input "text" at bounding box center [197, 197] width 119 height 22
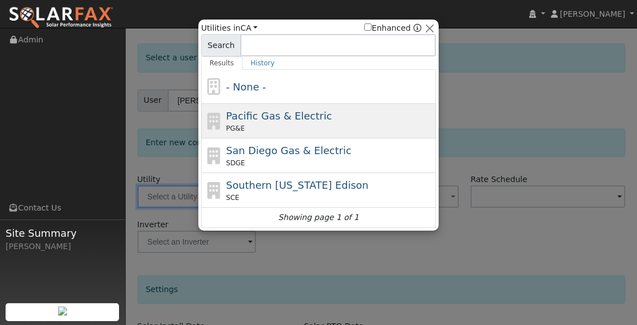
click at [263, 118] on span "Pacific Gas & Electric" at bounding box center [279, 116] width 106 height 12
type input "PG&E"
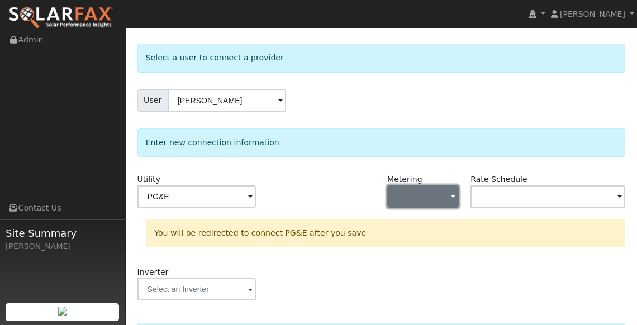
click at [426, 195] on button "button" at bounding box center [423, 197] width 72 height 22
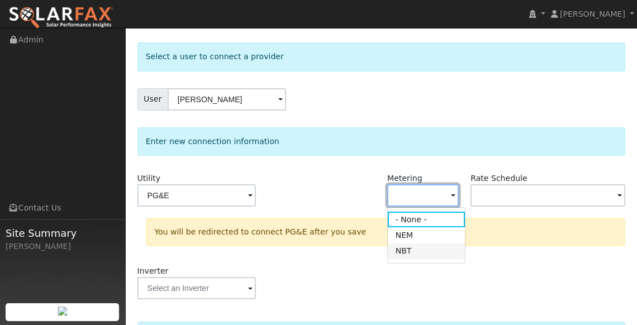
scroll to position [45, 0]
click at [409, 250] on link "NBT" at bounding box center [427, 251] width 78 height 16
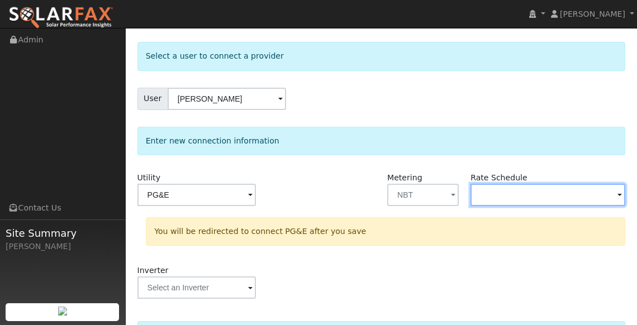
click at [485, 195] on input "text" at bounding box center [548, 195] width 155 height 22
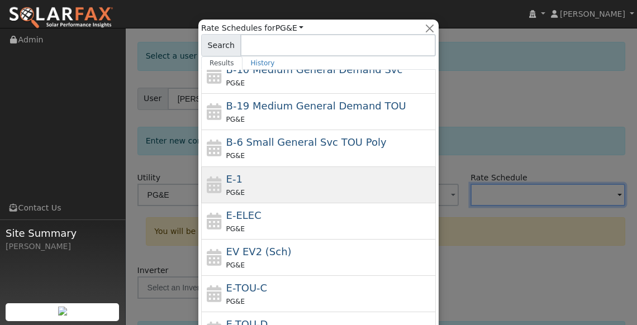
scroll to position [86, 0]
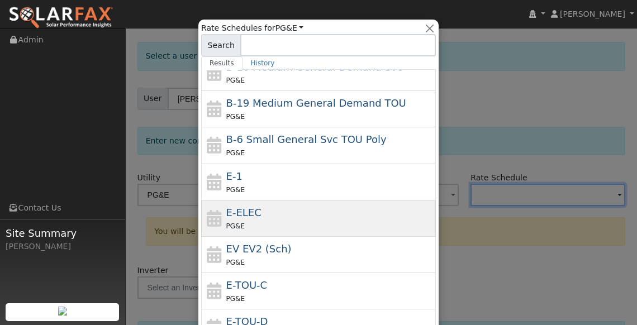
click at [249, 209] on span "E-ELEC" at bounding box center [243, 213] width 35 height 12
type input "E-ELEC"
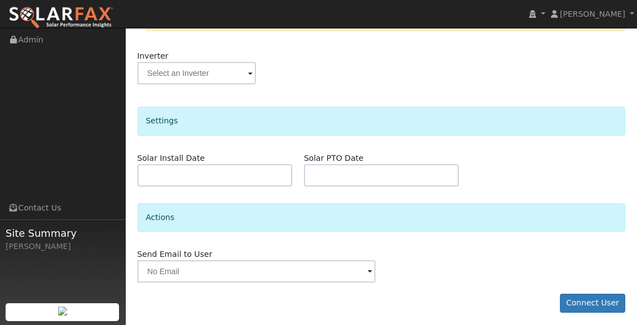
scroll to position [263, 0]
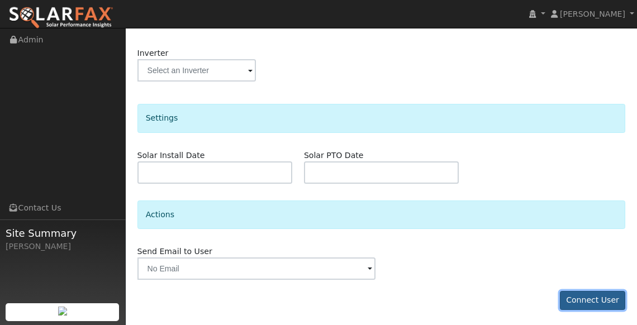
click at [599, 292] on button "Connect User" at bounding box center [593, 300] width 66 height 19
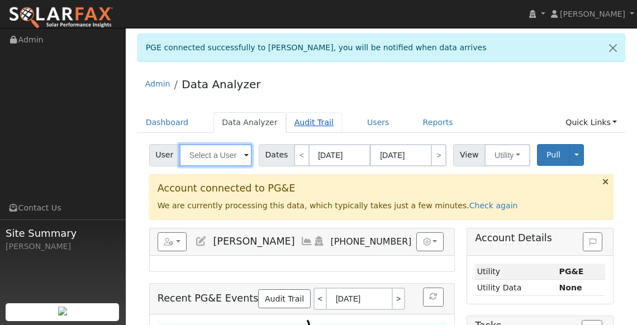
type input "[PERSON_NAME]"
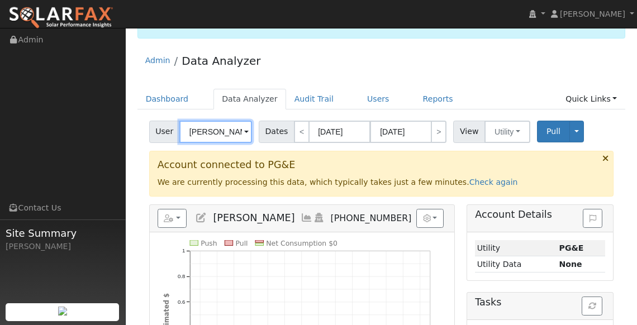
scroll to position [37, 0]
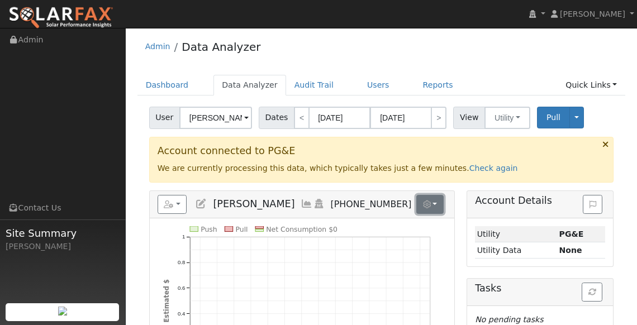
click at [437, 202] on button "button" at bounding box center [430, 204] width 27 height 19
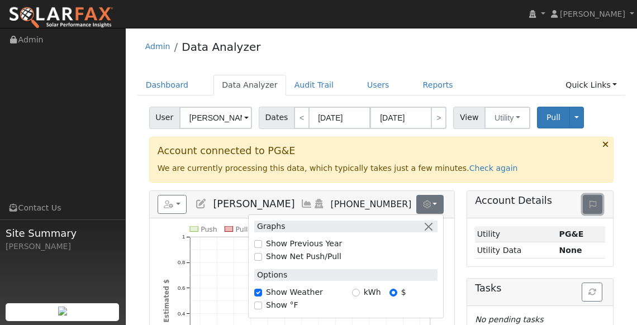
click at [592, 202] on icon at bounding box center [593, 205] width 7 height 8
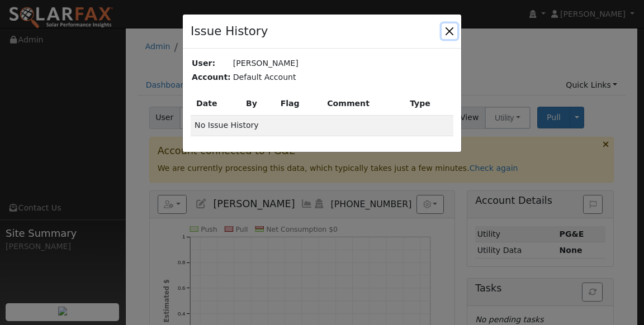
click at [448, 31] on button "button" at bounding box center [450, 31] width 16 height 16
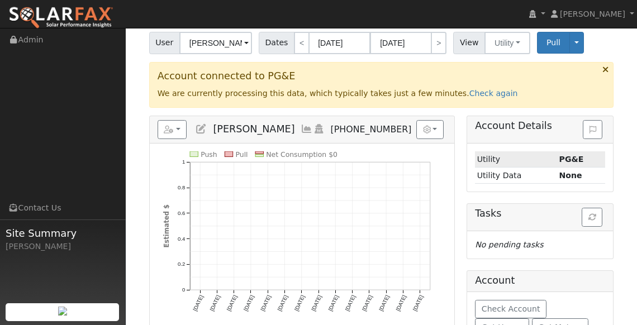
scroll to position [116, 0]
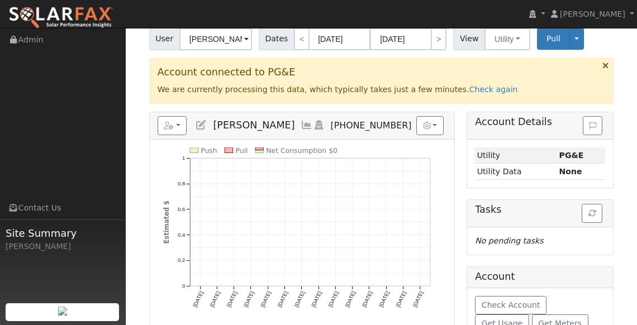
click at [269, 238] on icon "Push Pull Net Consumption $0 Mon 9/29 Tue 9/30 Wed 10/01 Thu 10/02 Fri 10/03 Sa…" at bounding box center [302, 236] width 278 height 177
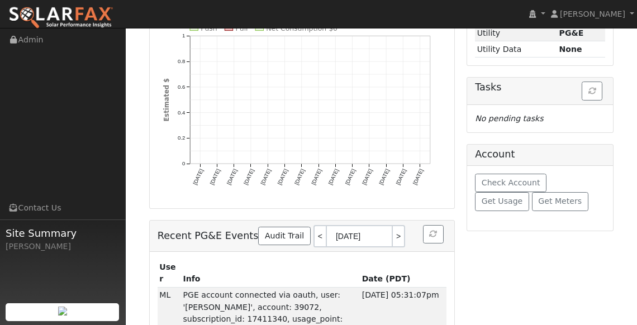
scroll to position [0, 0]
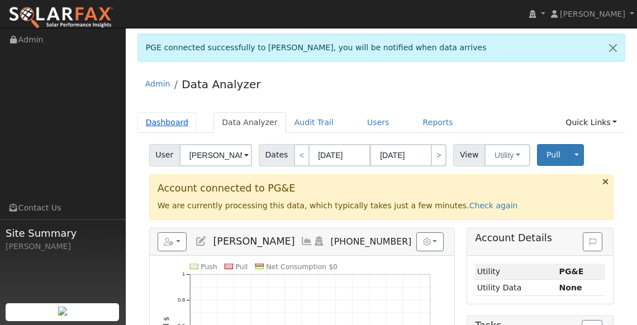
click at [172, 124] on link "Dashboard" at bounding box center [168, 122] width 60 height 21
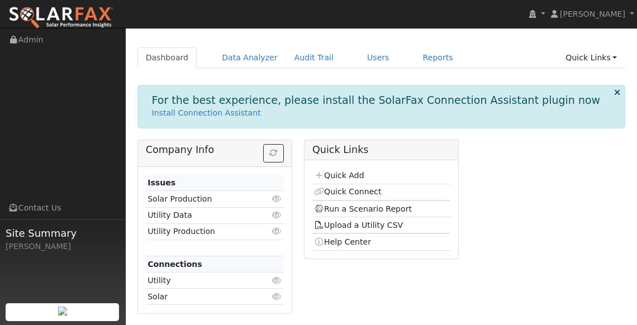
scroll to position [29, 0]
click at [353, 209] on link "Run a Scenario Report" at bounding box center [363, 208] width 98 height 9
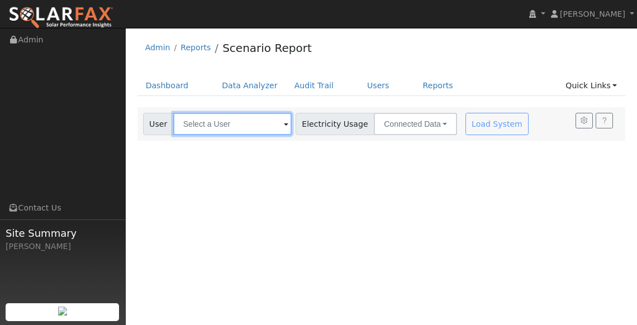
click at [211, 124] on input "text" at bounding box center [232, 124] width 119 height 22
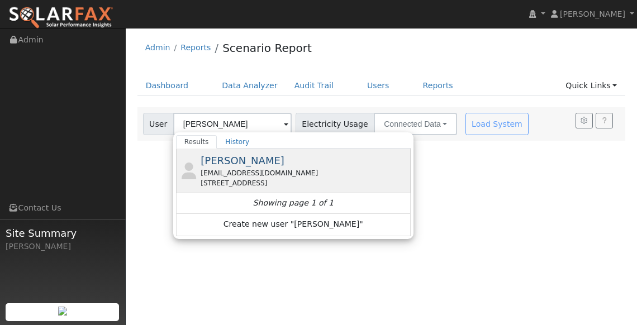
click at [237, 168] on div "[EMAIL_ADDRESS][DOMAIN_NAME]" at bounding box center [304, 173] width 207 height 10
type input "[PERSON_NAME]"
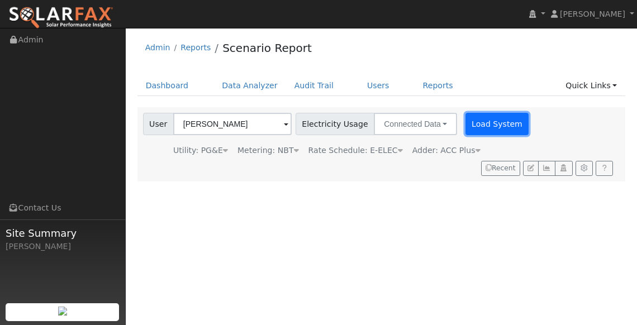
click at [476, 130] on button "Load System" at bounding box center [498, 124] width 64 height 22
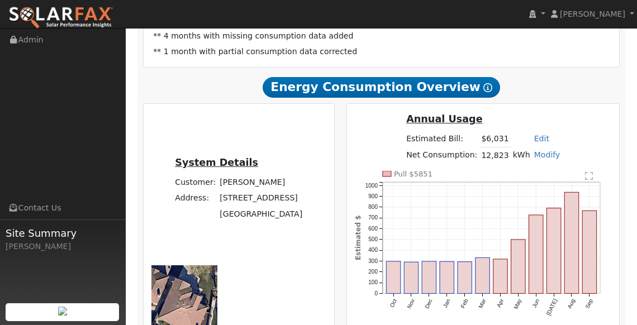
scroll to position [202, 0]
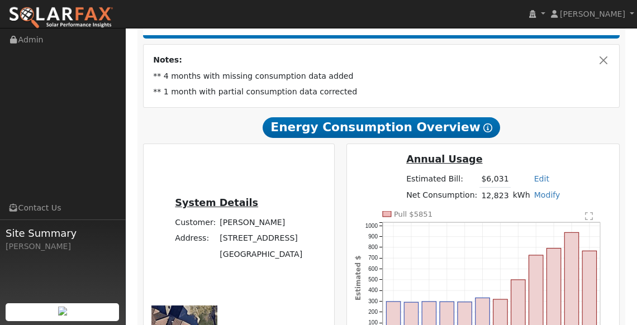
click at [542, 191] on link "Modify" at bounding box center [548, 195] width 26 height 9
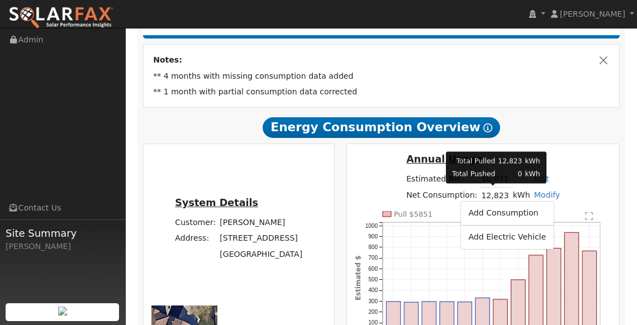
click at [500, 193] on td "12,823" at bounding box center [495, 196] width 31 height 16
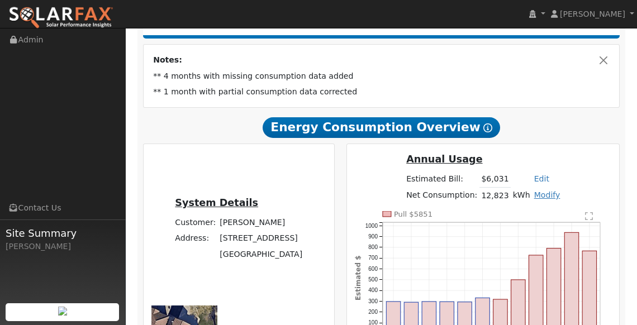
click at [537, 196] on link "Modify" at bounding box center [548, 195] width 26 height 9
click at [522, 212] on link "Add Consumption" at bounding box center [507, 214] width 93 height 16
type input "12823"
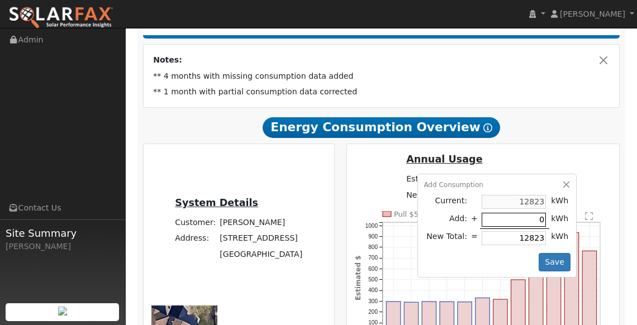
click at [529, 221] on input "0" at bounding box center [514, 220] width 64 height 14
click at [562, 185] on button "button" at bounding box center [567, 185] width 10 height 10
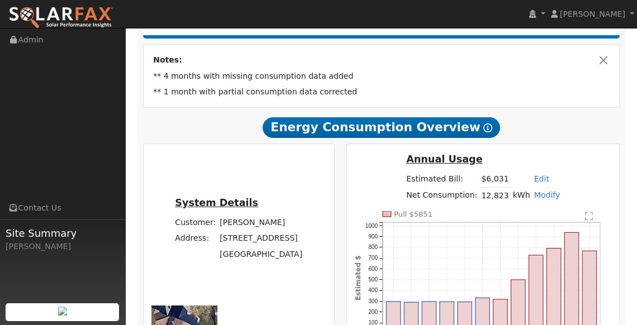
click at [536, 177] on link "Edit" at bounding box center [542, 178] width 15 height 9
click at [555, 174] on td "Edit Estimated Bill $ Annual" at bounding box center [547, 180] width 30 height 16
click at [539, 191] on link "Modify" at bounding box center [548, 195] width 26 height 9
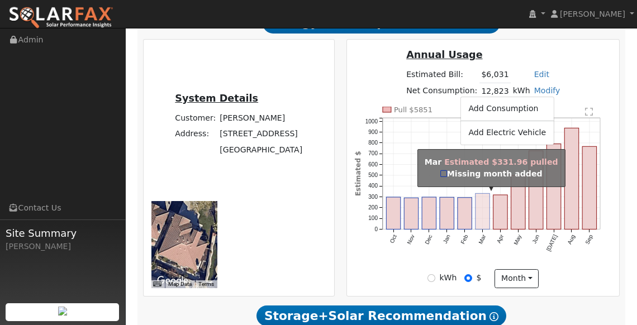
scroll to position [275, 0]
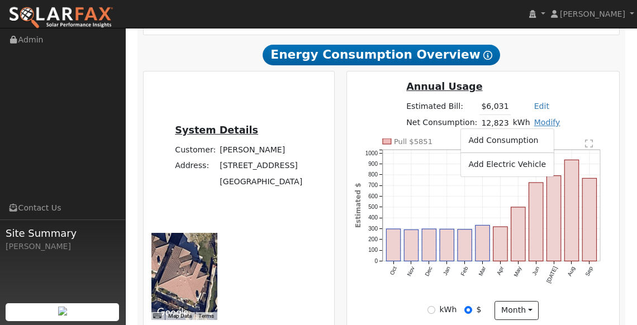
click at [535, 122] on link "Modify" at bounding box center [548, 122] width 26 height 9
click at [553, 122] on link "Modify" at bounding box center [548, 122] width 26 height 9
click at [502, 144] on link "Add Consumption" at bounding box center [507, 141] width 93 height 16
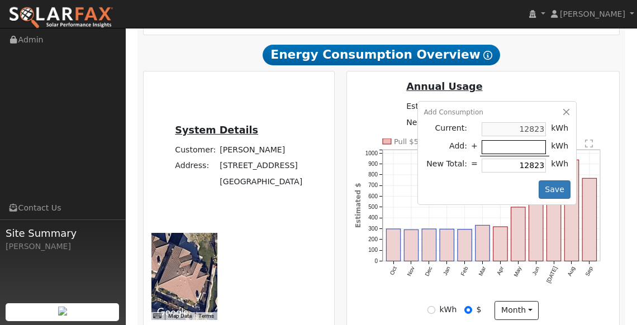
type input "-6"
type input "12817"
type input "-61"
type input "12762"
type input "-613"
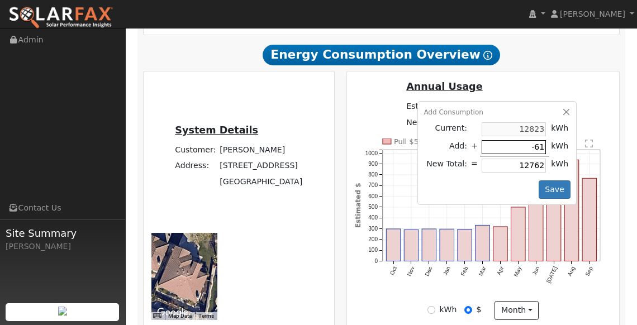
type input "12210"
type input "-6133"
type input "6690"
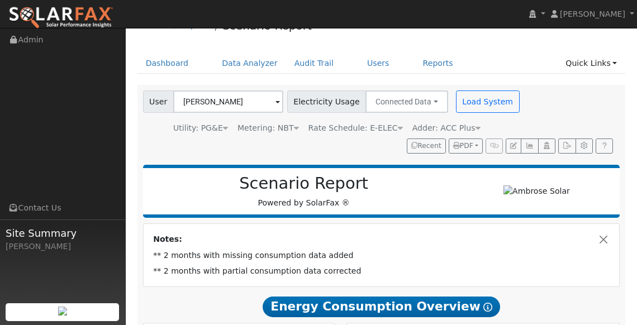
scroll to position [32, 0]
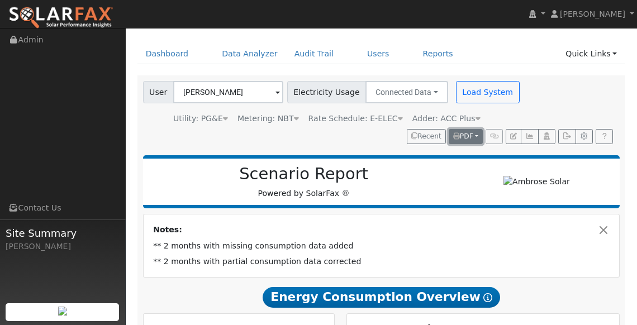
click at [464, 134] on span "PDF" at bounding box center [463, 137] width 20 height 8
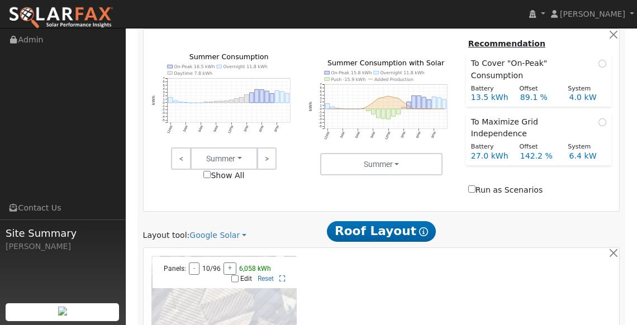
scroll to position [683, 0]
